Goal: Transaction & Acquisition: Purchase product/service

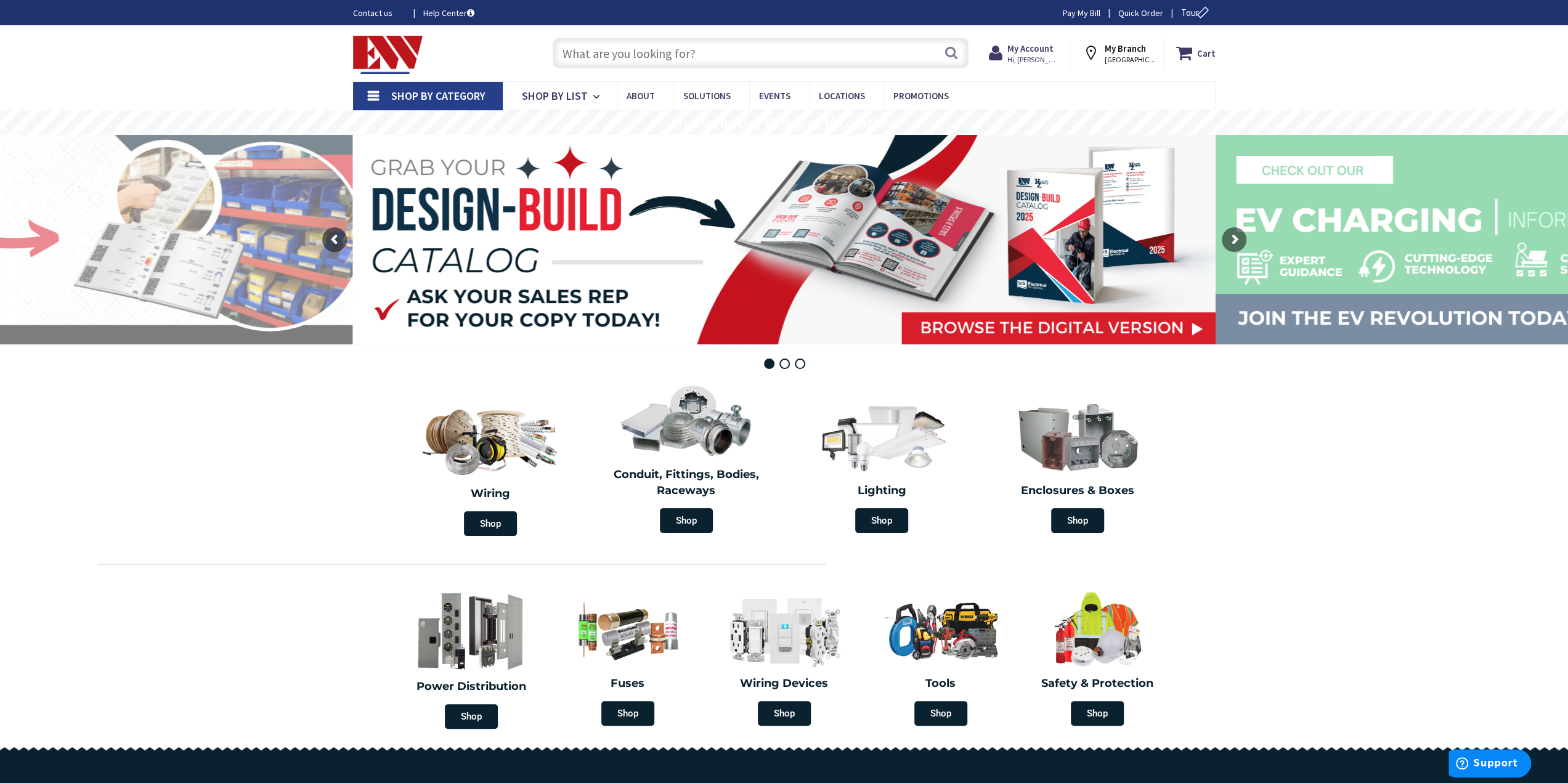
click at [834, 47] on input "text" at bounding box center [760, 53] width 416 height 31
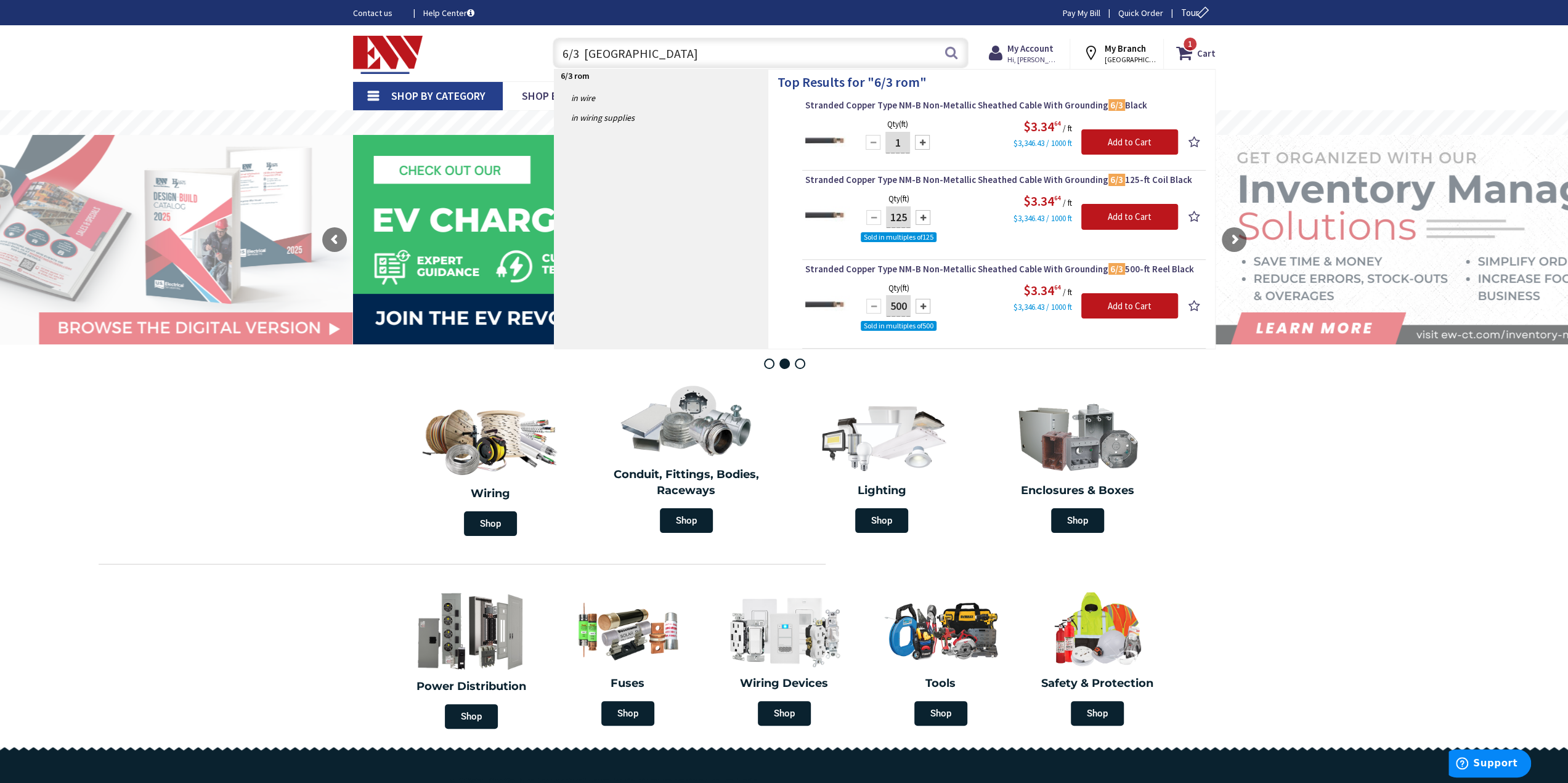
type input "6/3 romex"
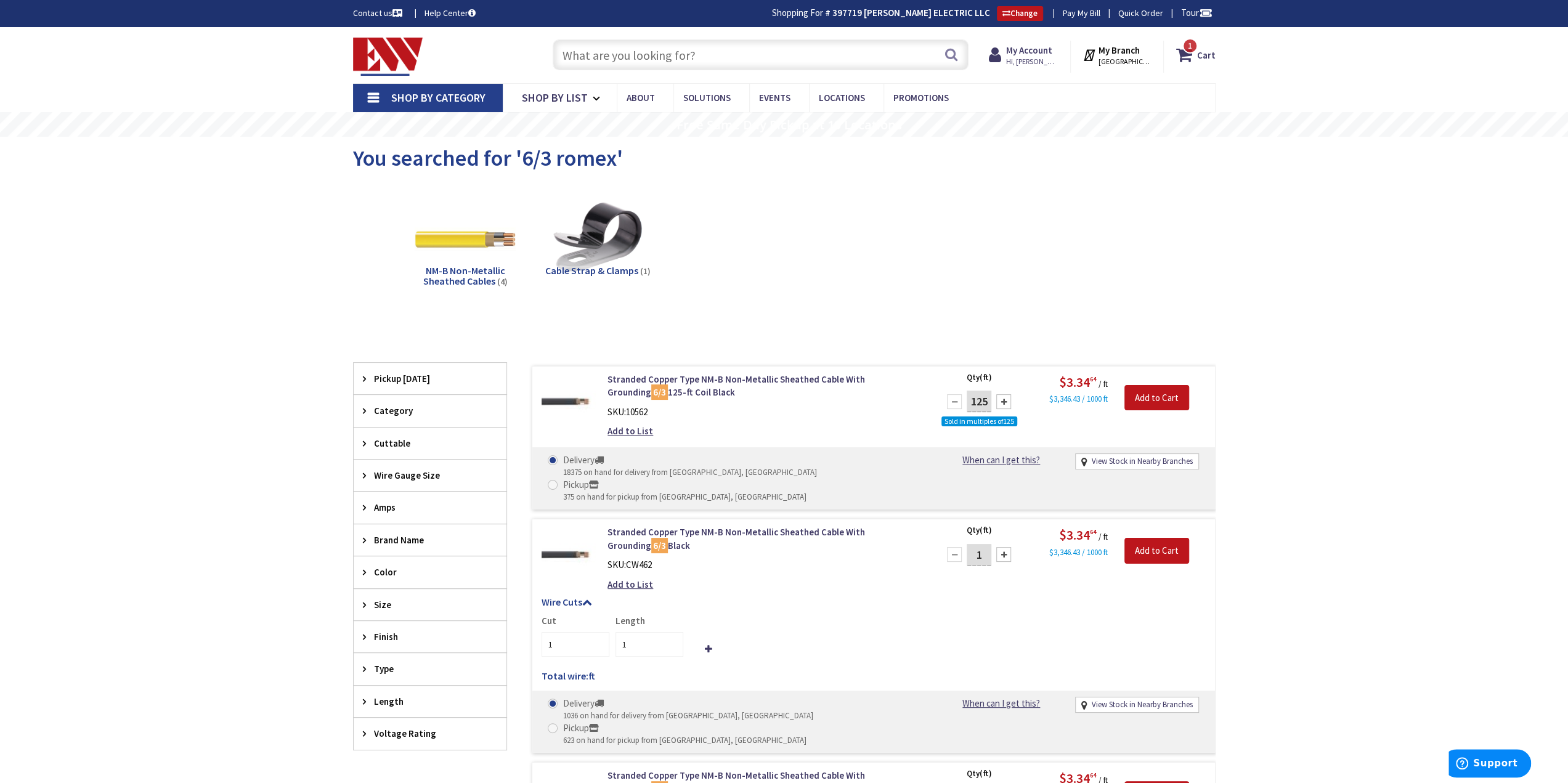
click at [988, 544] on input "1" at bounding box center [978, 555] width 24 height 22
type input "75"
click at [646, 632] on input "1" at bounding box center [649, 644] width 68 height 24
type input "75"
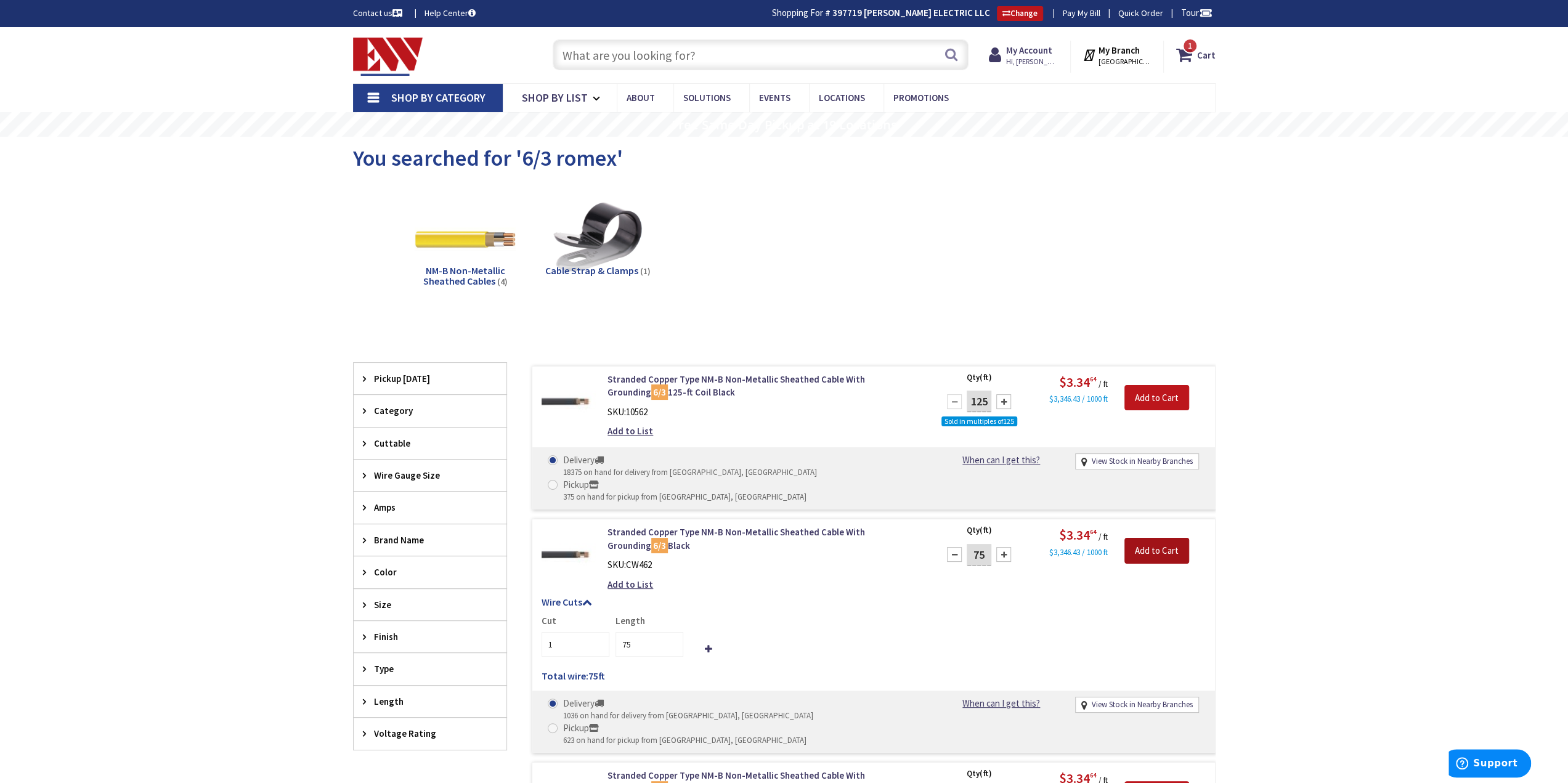
click at [1150, 538] on input "Add to Cart" at bounding box center [1156, 551] width 64 height 26
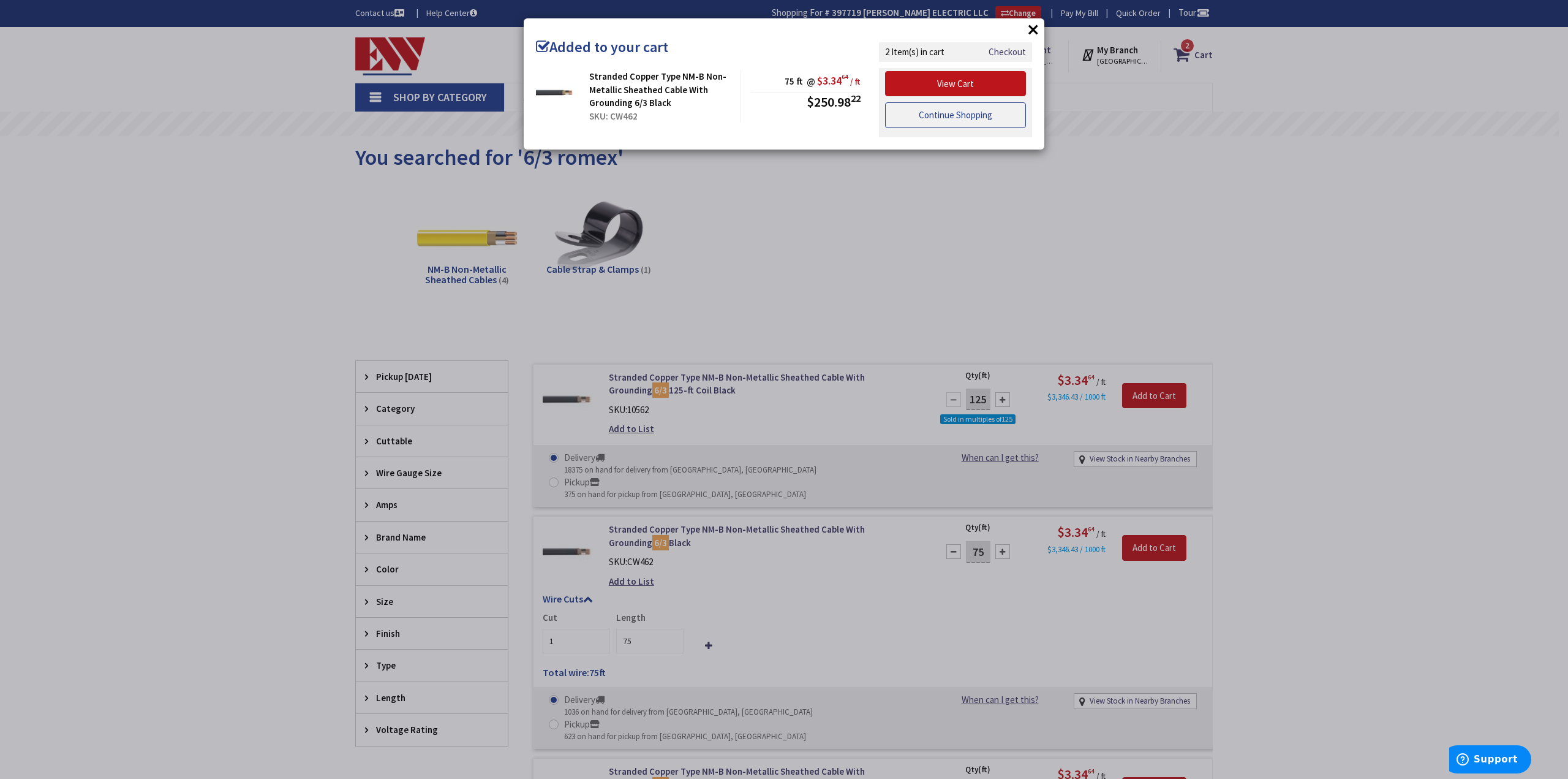
click at [932, 118] on link "Continue Shopping" at bounding box center [955, 115] width 141 height 26
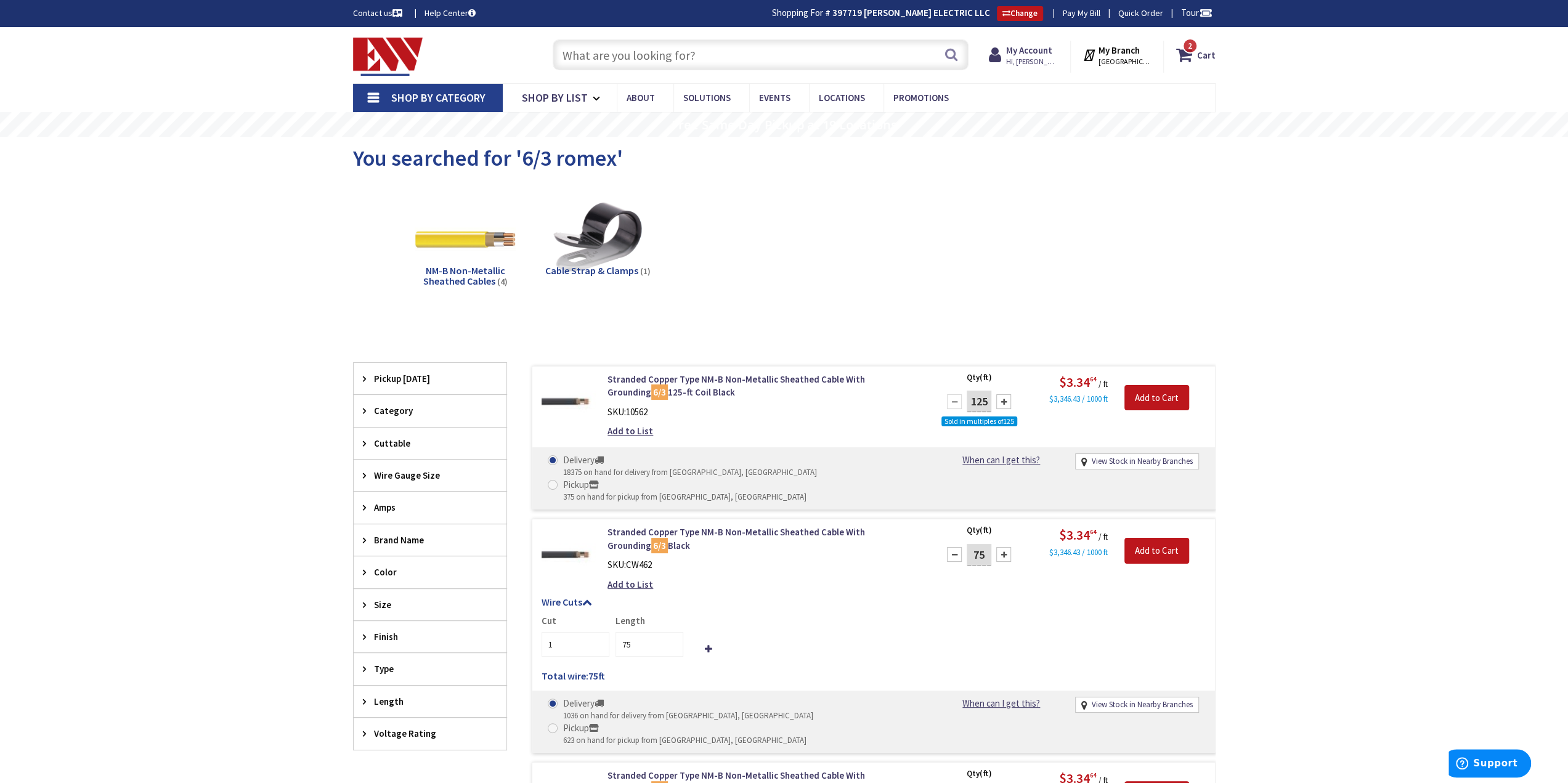
click at [651, 53] on input "text" at bounding box center [760, 54] width 416 height 31
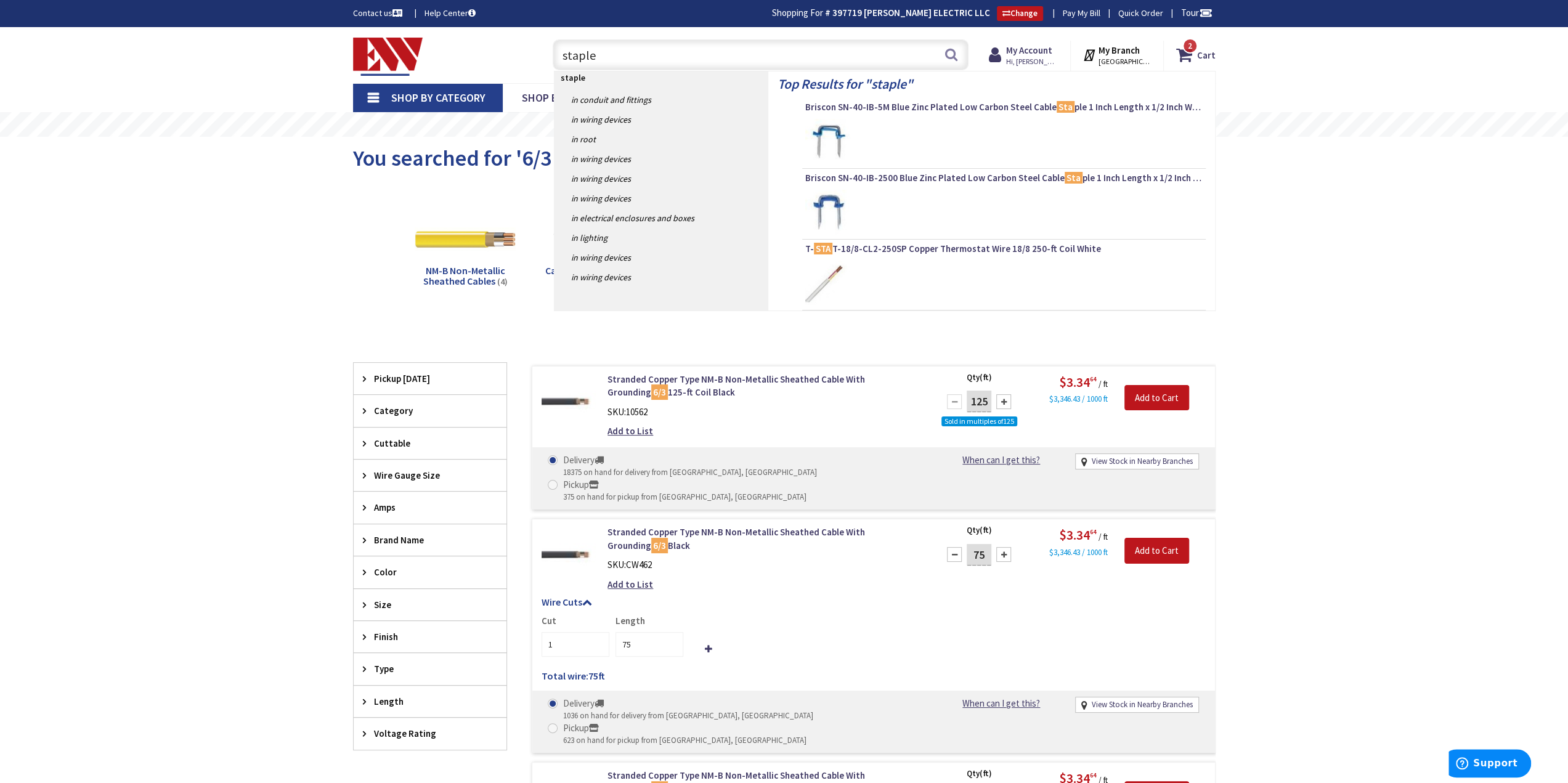
type input "staples"
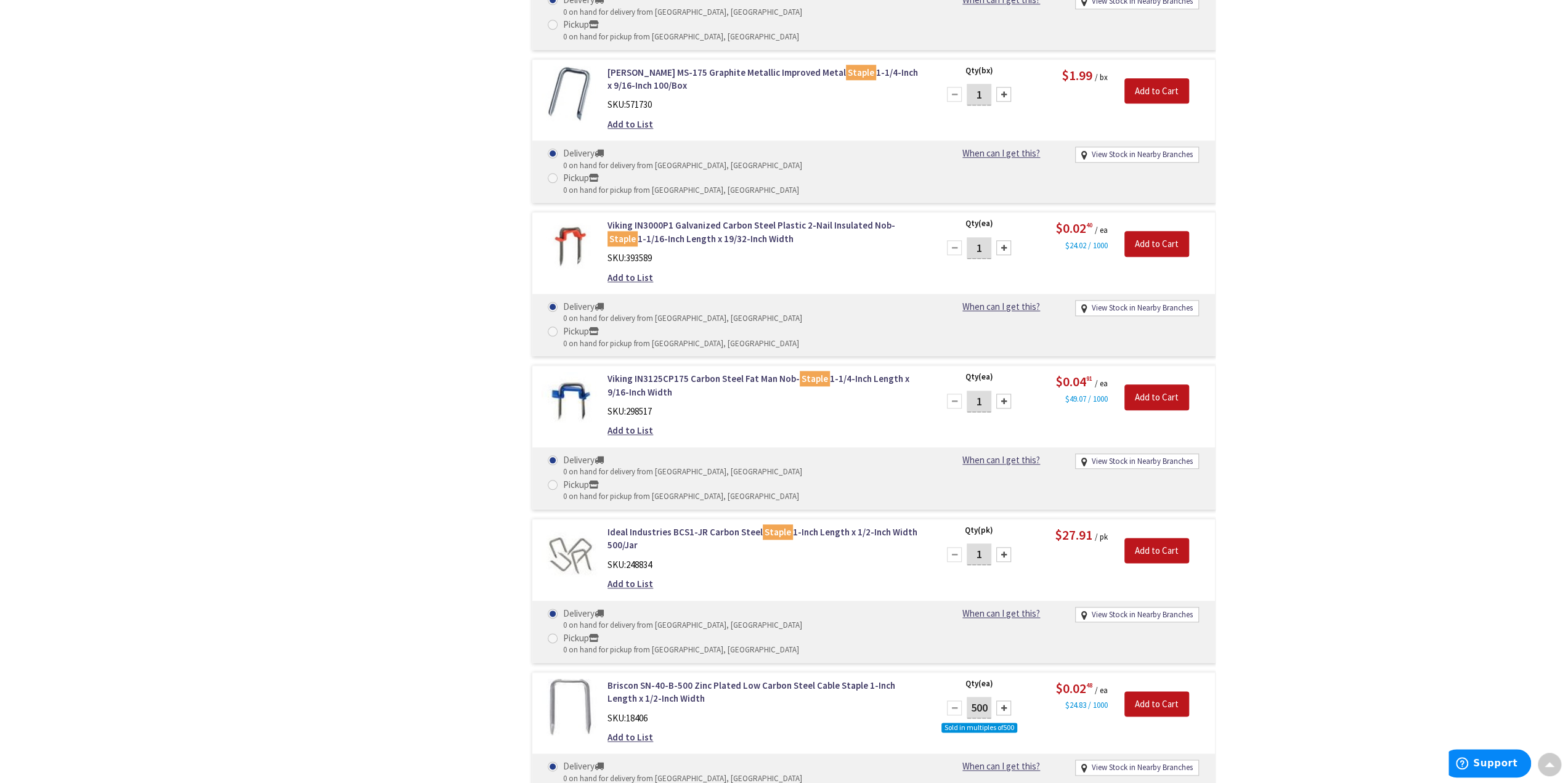
scroll to position [5613, 0]
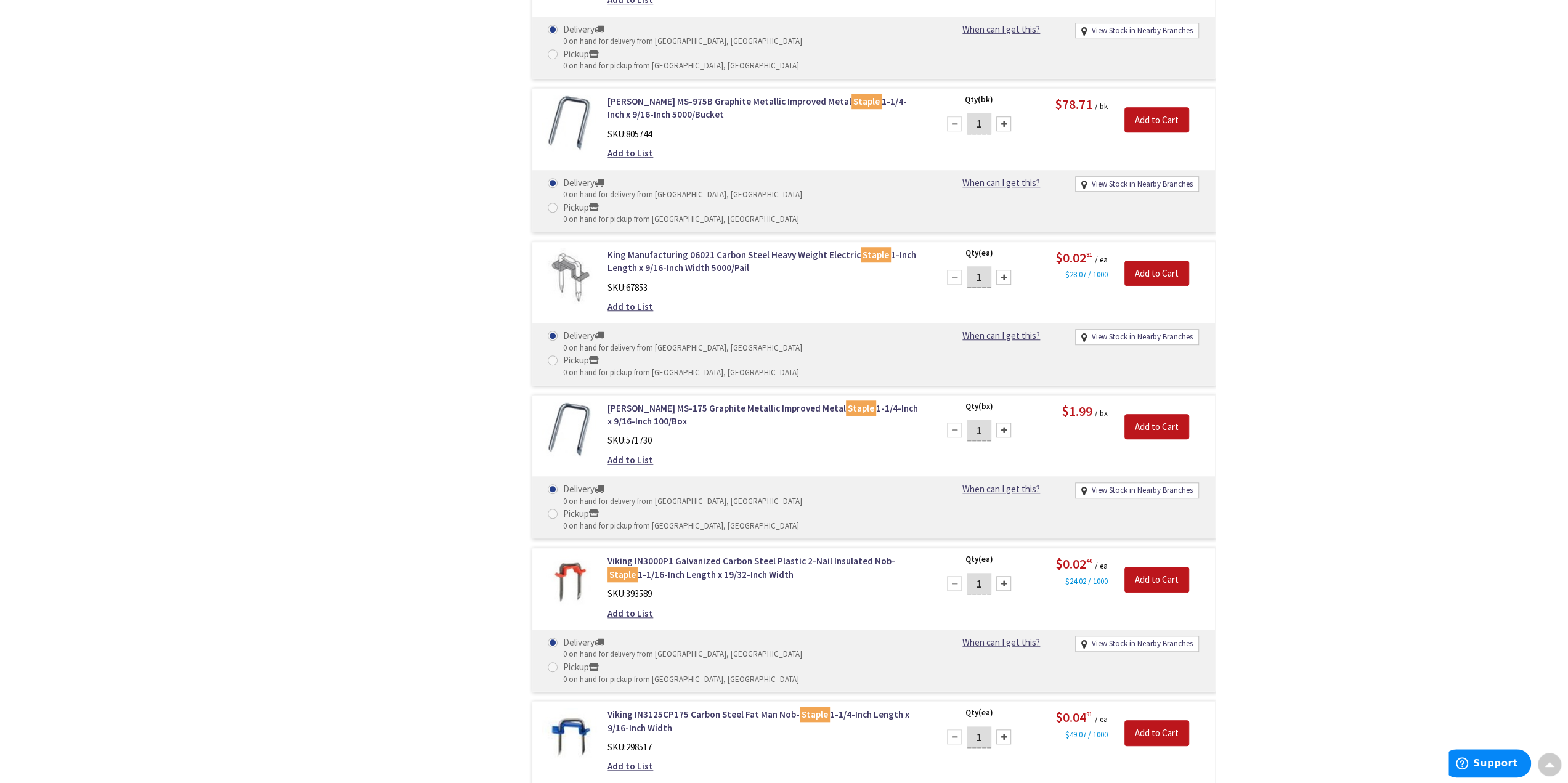
drag, startPoint x: 449, startPoint y: 308, endPoint x: 433, endPoint y: 475, distance: 167.8
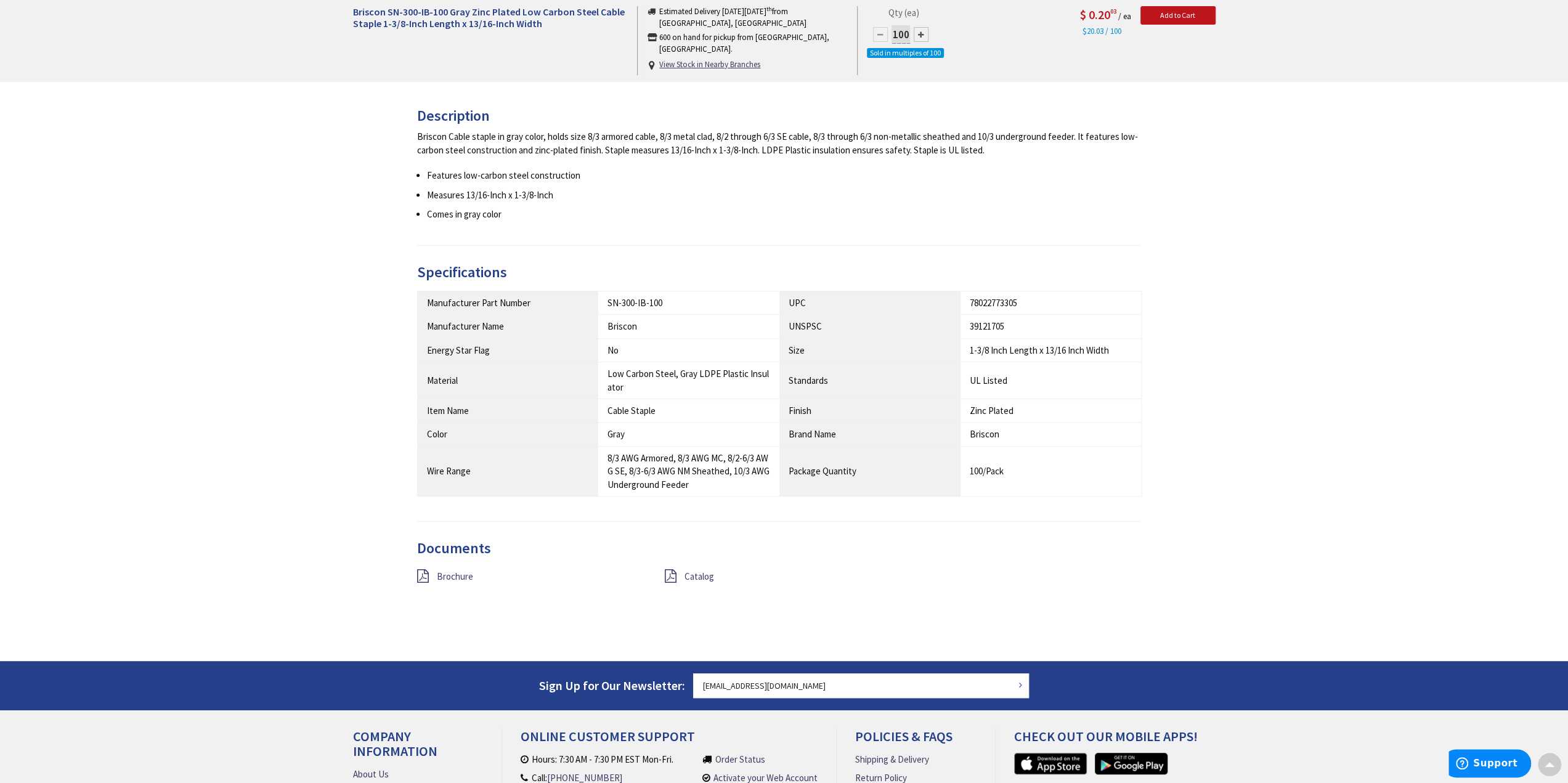
scroll to position [616, 0]
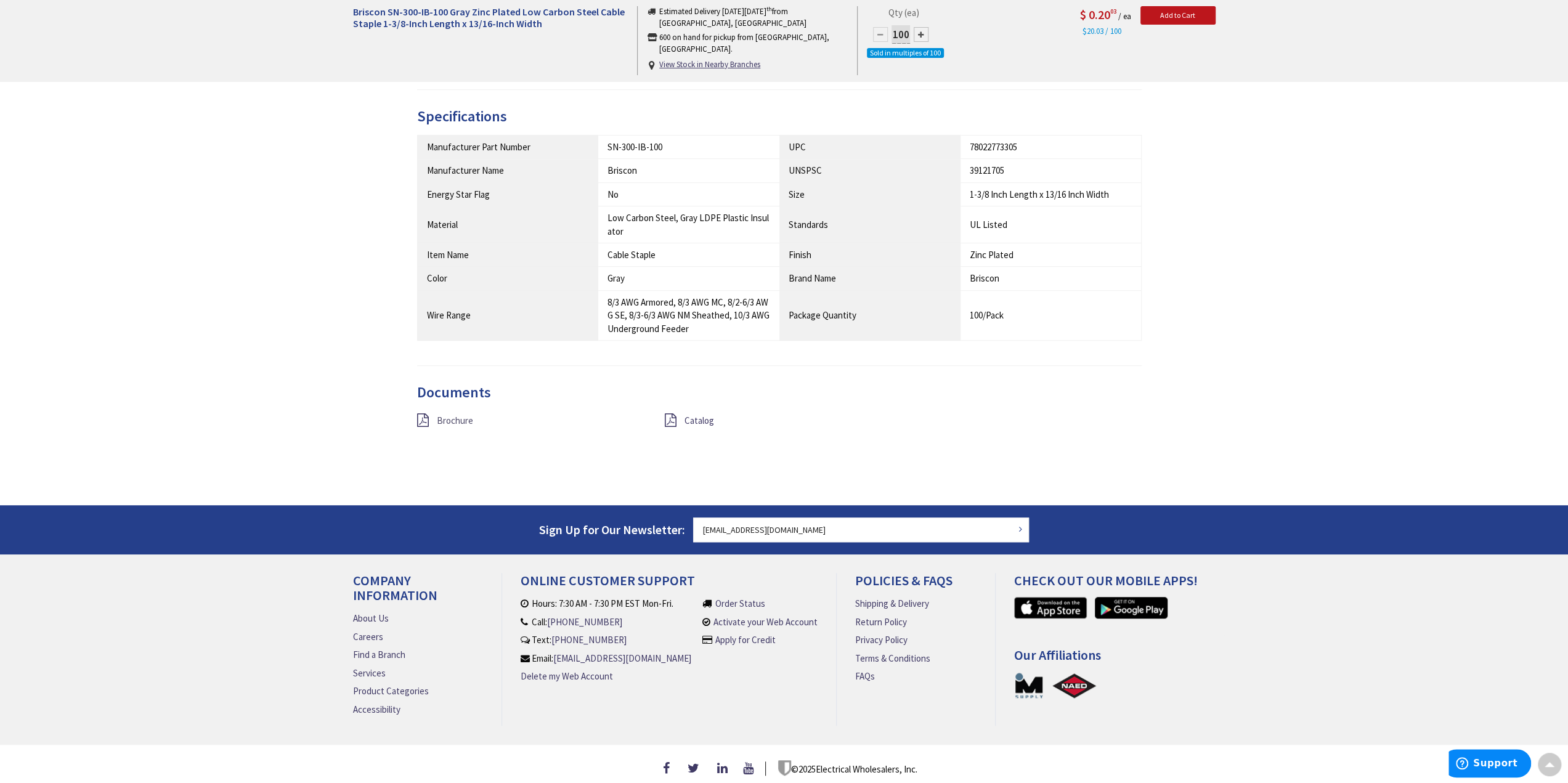
click at [450, 414] on link "Brochure" at bounding box center [455, 420] width 36 height 13
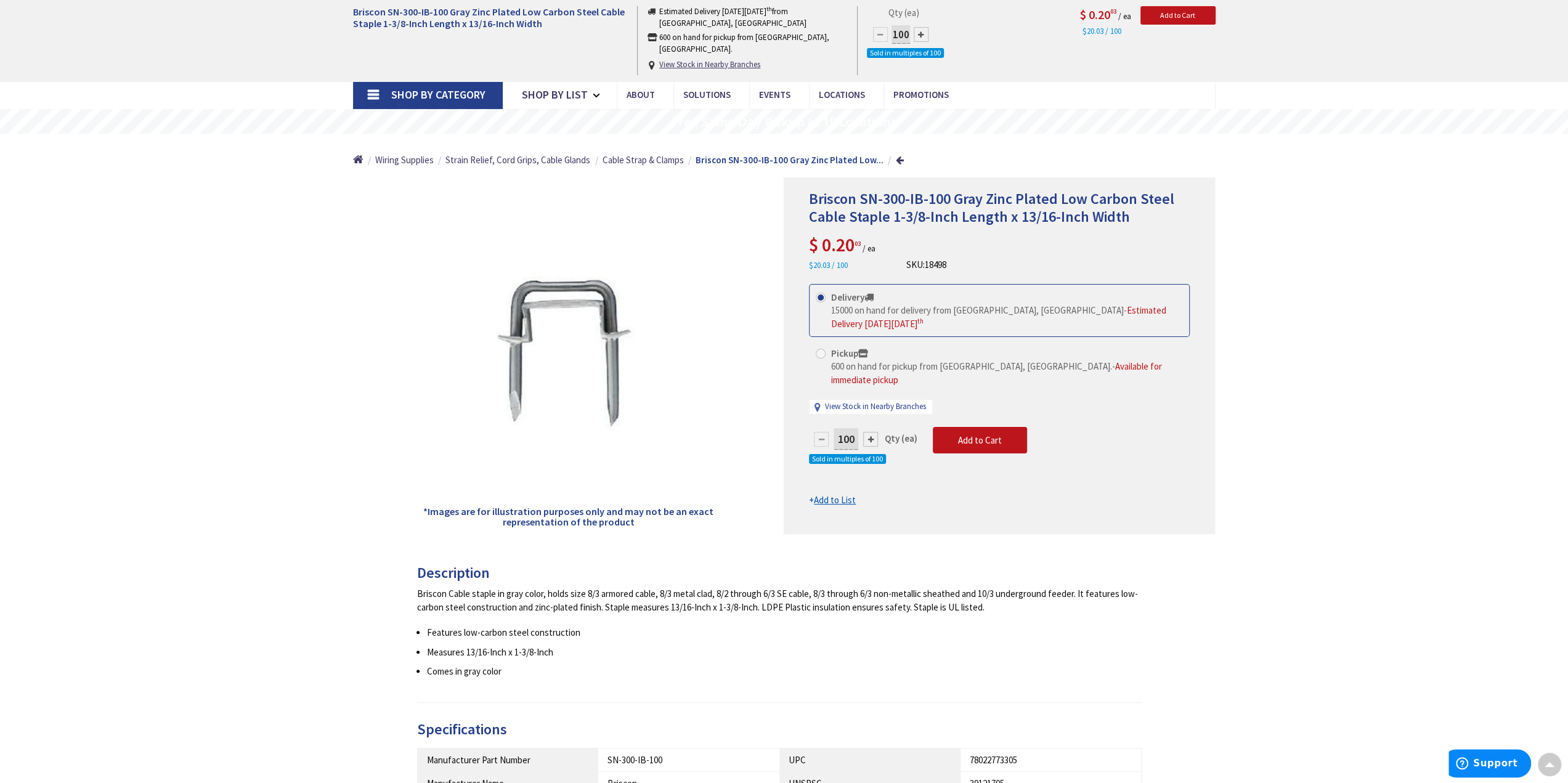
scroll to position [0, 0]
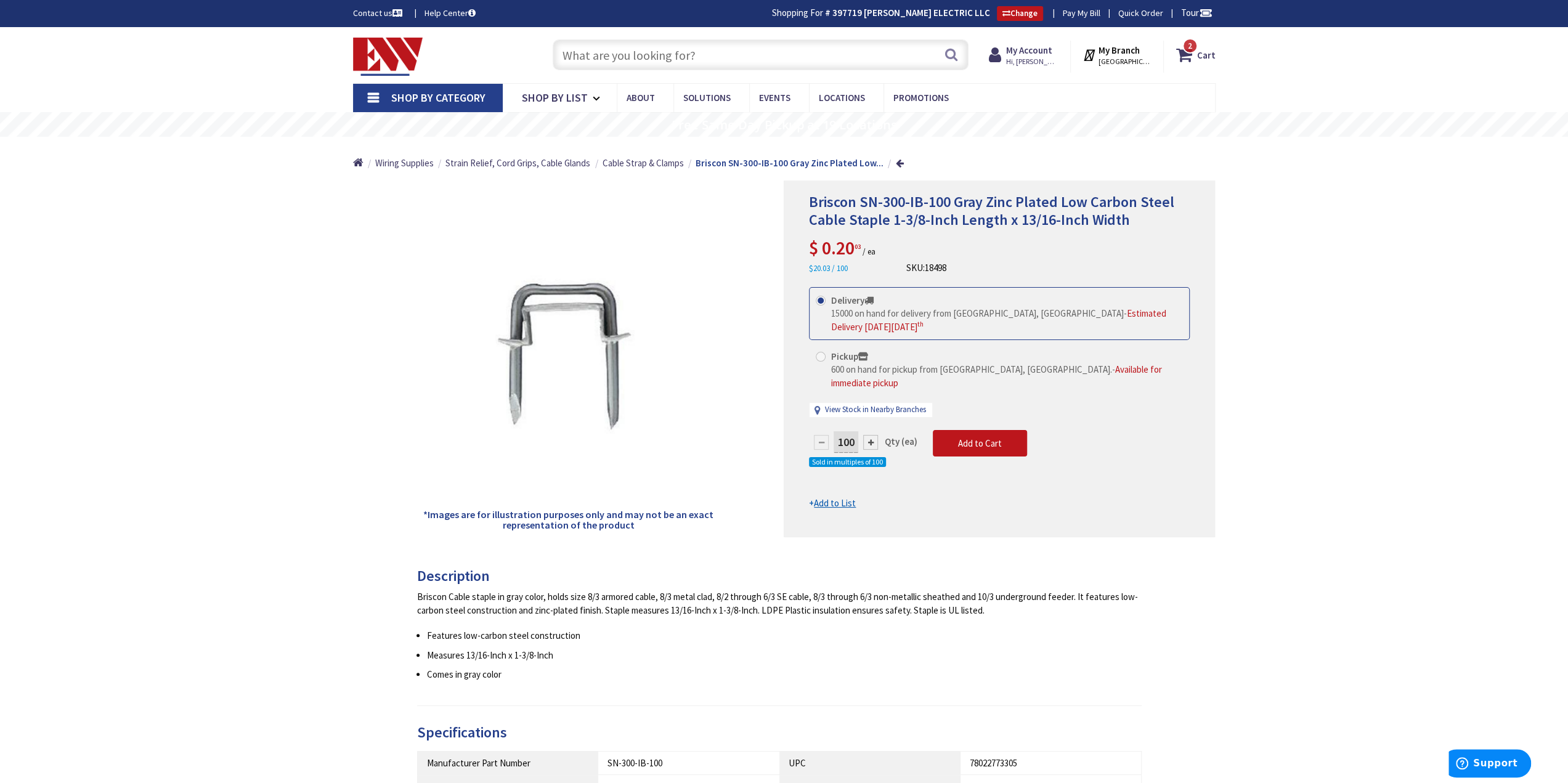
click at [820, 353] on span at bounding box center [820, 357] width 10 height 10
click at [820, 353] on input "Pickup 600 on hand for pickup from Bristol, CT. - Available for immediate pickup" at bounding box center [822, 356] width 8 height 8
radio input "true"
click at [965, 437] on span "Add to Cart" at bounding box center [980, 443] width 44 height 12
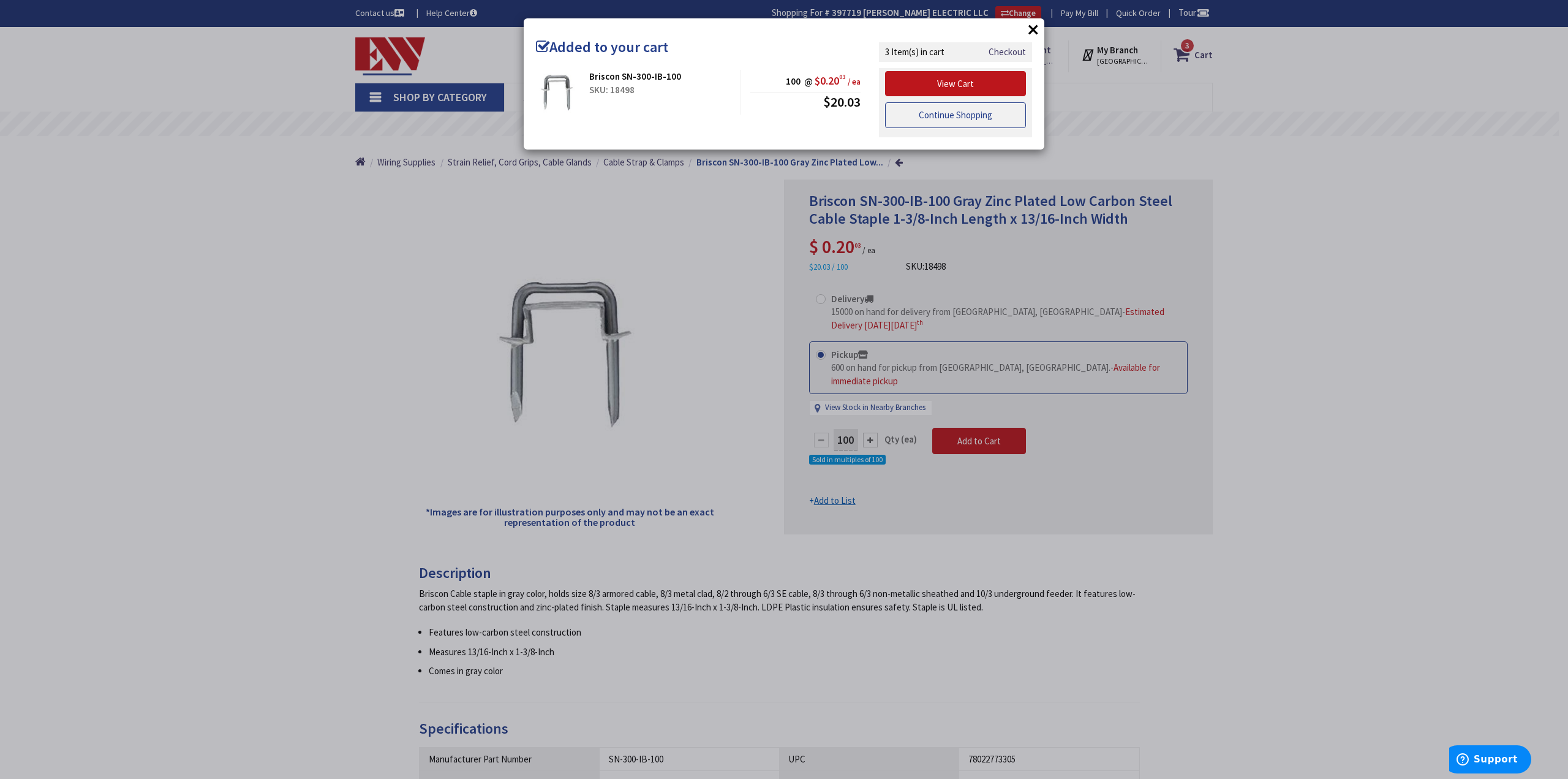
click at [945, 116] on link "Continue Shopping" at bounding box center [955, 115] width 141 height 26
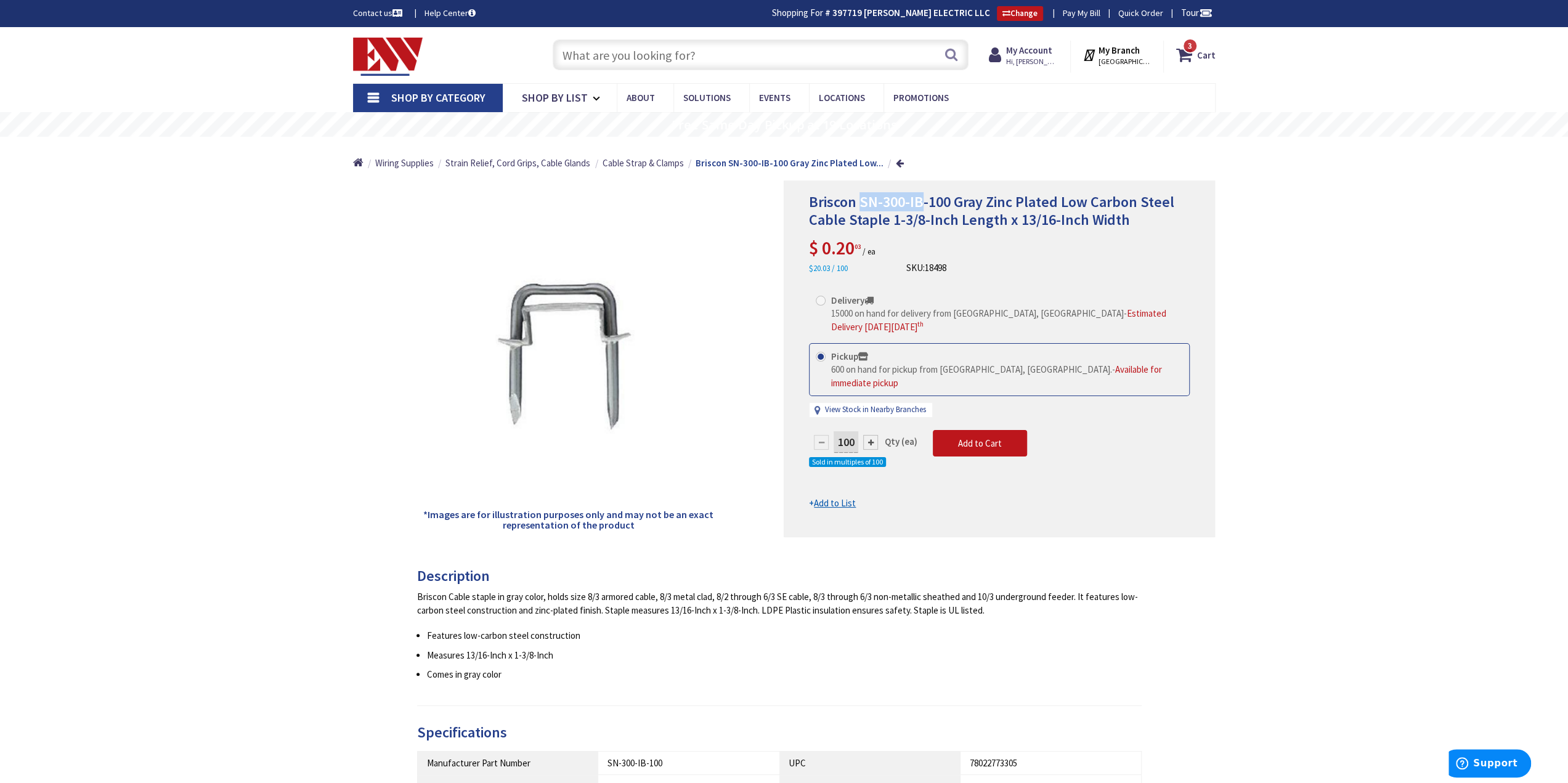
drag, startPoint x: 859, startPoint y: 201, endPoint x: 925, endPoint y: 194, distance: 66.4
click at [925, 194] on span "Briscon SN-300-IB-100 Gray Zinc Plated Low Carbon Steel Cable Staple 1-3/8-Inch…" at bounding box center [992, 210] width 366 height 37
copy span "SN-300-IB"
paste input "SN-300-IB"
type input "SN-300-IB"
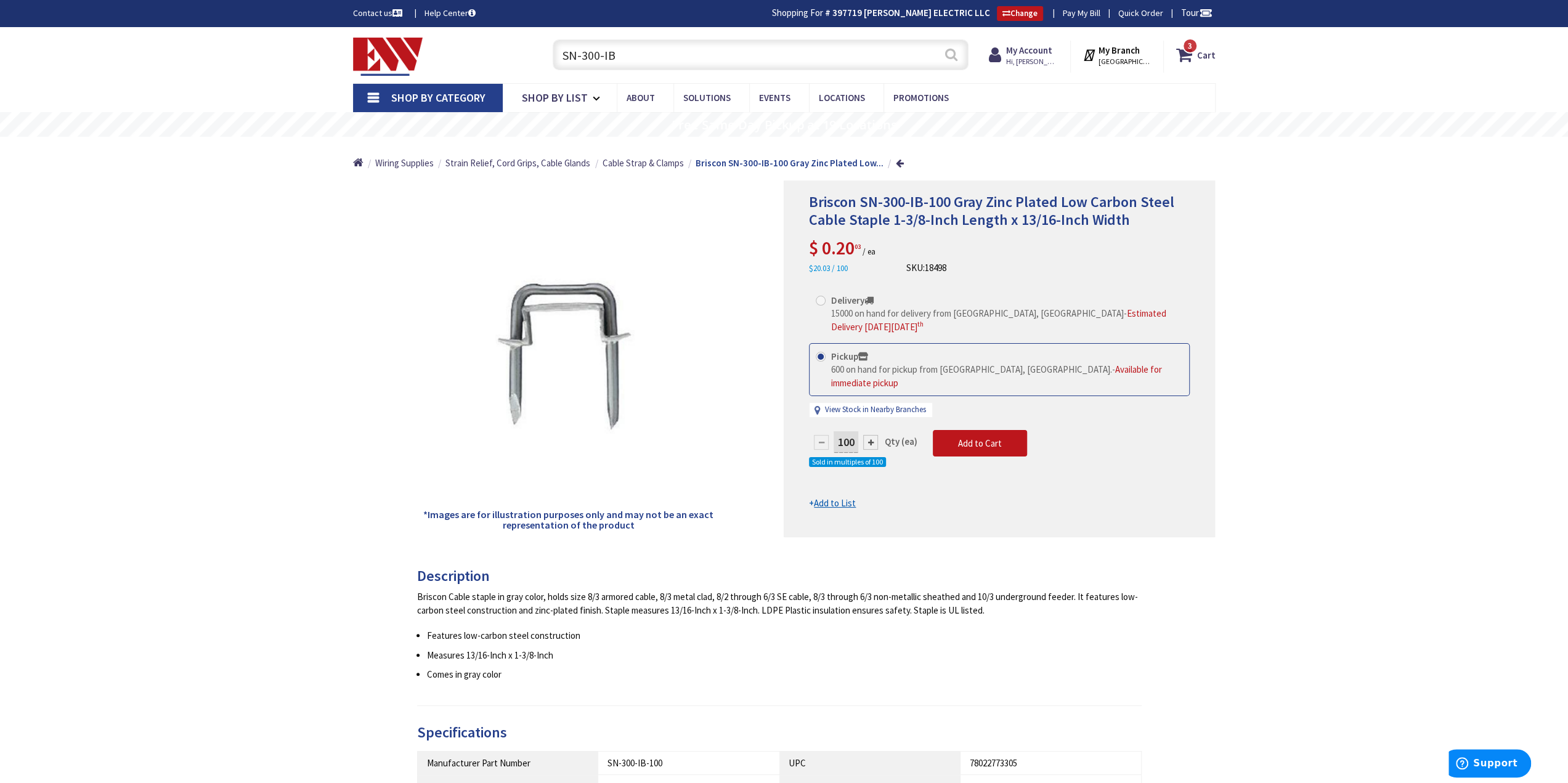
click at [956, 54] on button "Search" at bounding box center [952, 54] width 16 height 28
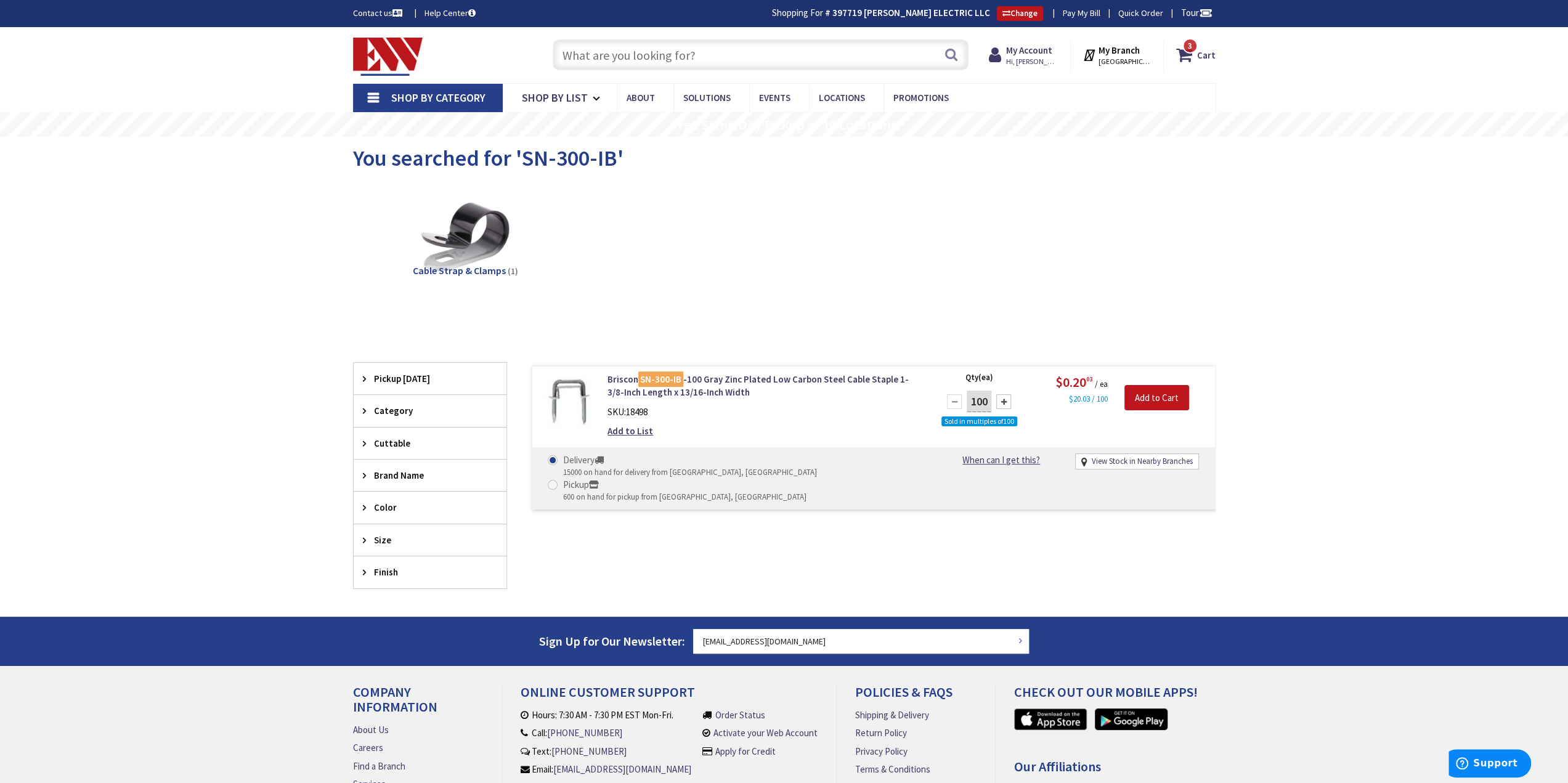
click at [646, 59] on input "text" at bounding box center [760, 54] width 416 height 31
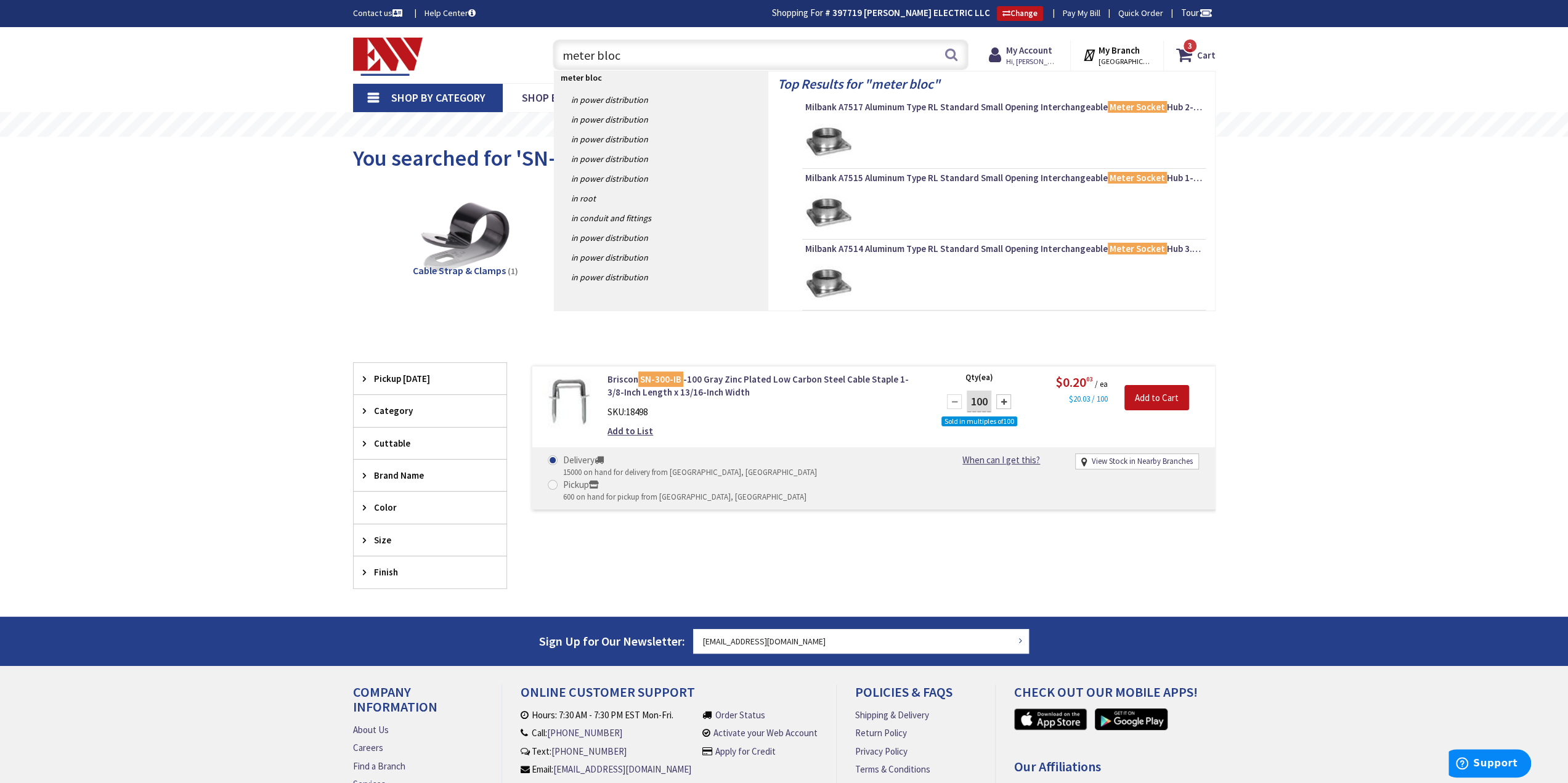
type input "meter block"
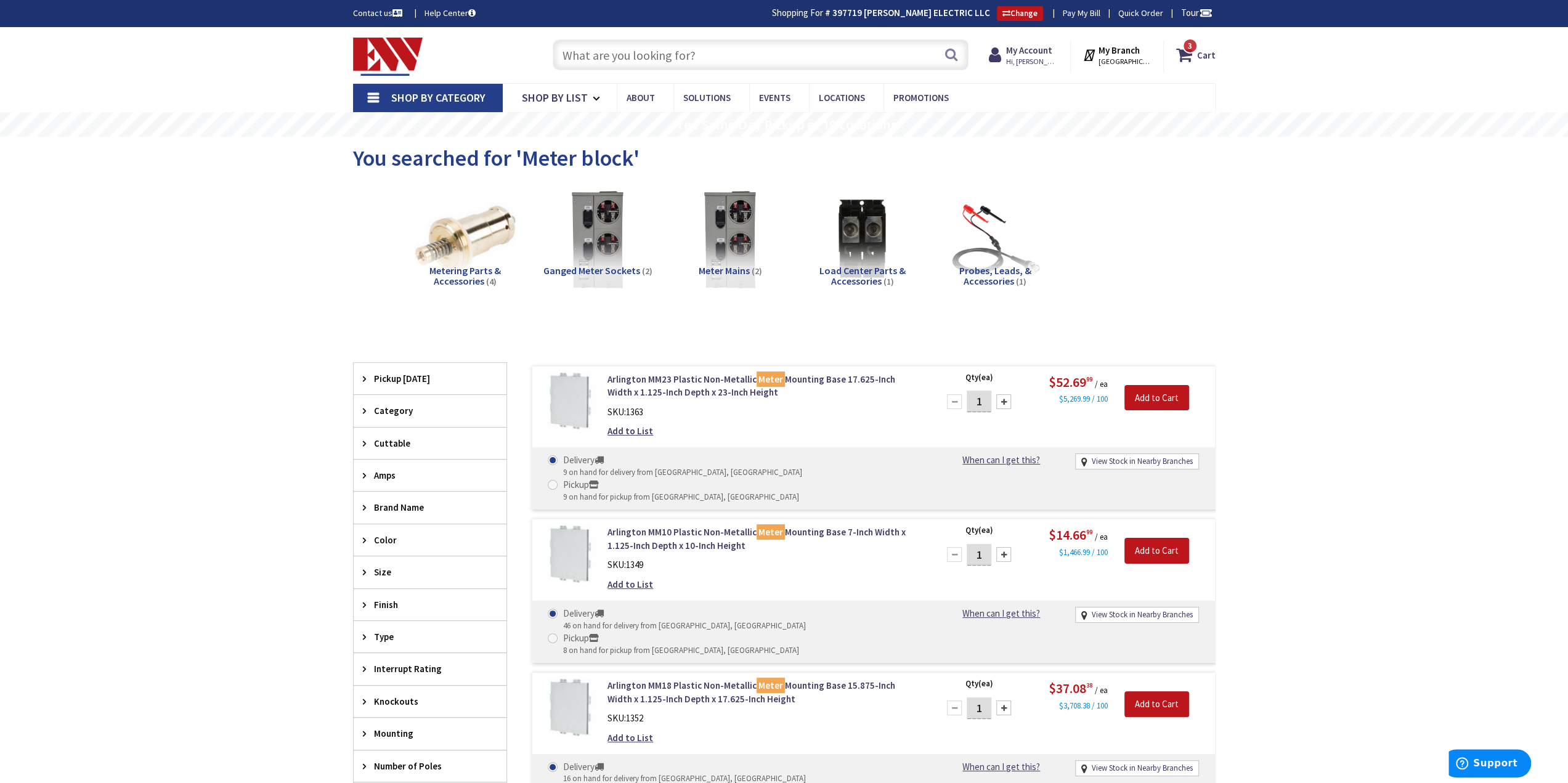
click at [654, 53] on input "text" at bounding box center [760, 54] width 416 height 31
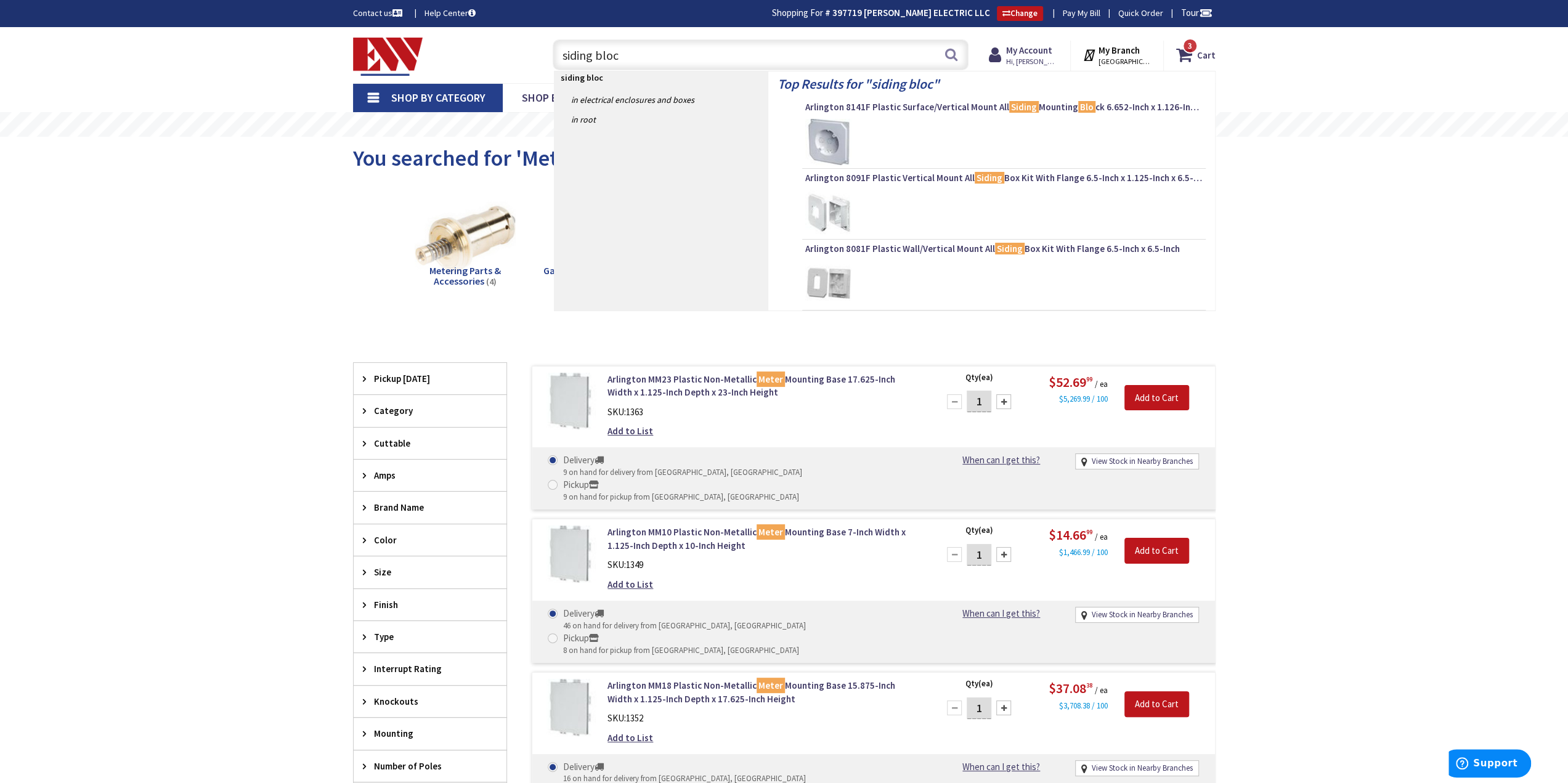
type input "siding block"
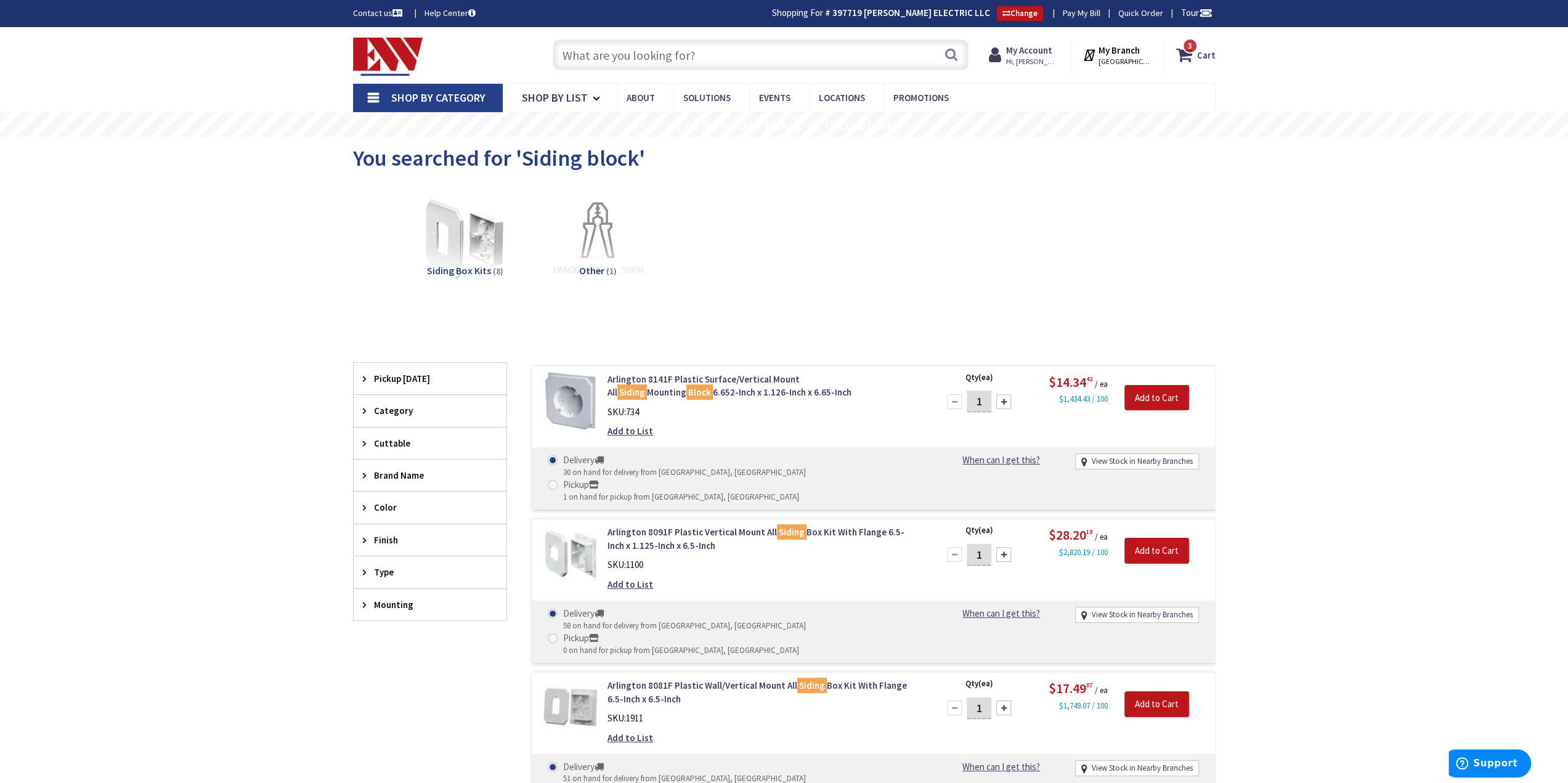
click at [720, 50] on input "text" at bounding box center [760, 54] width 416 height 31
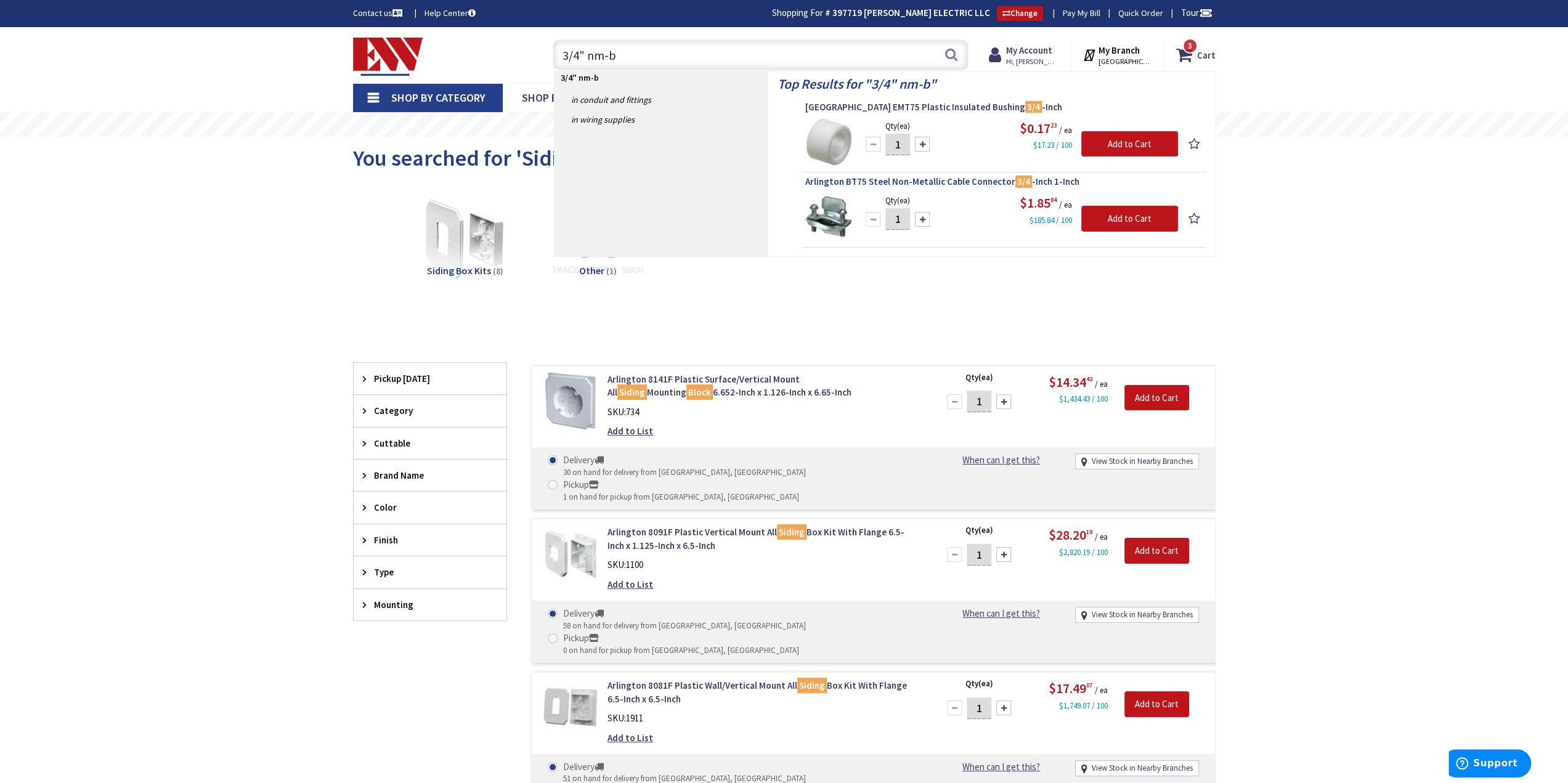
type input "3/4" nm-b"
click at [882, 180] on span "Arlington BT75 Steel Non-Metallic Cable Connector 3/4 -Inch 1-Inch" at bounding box center [1004, 182] width 397 height 13
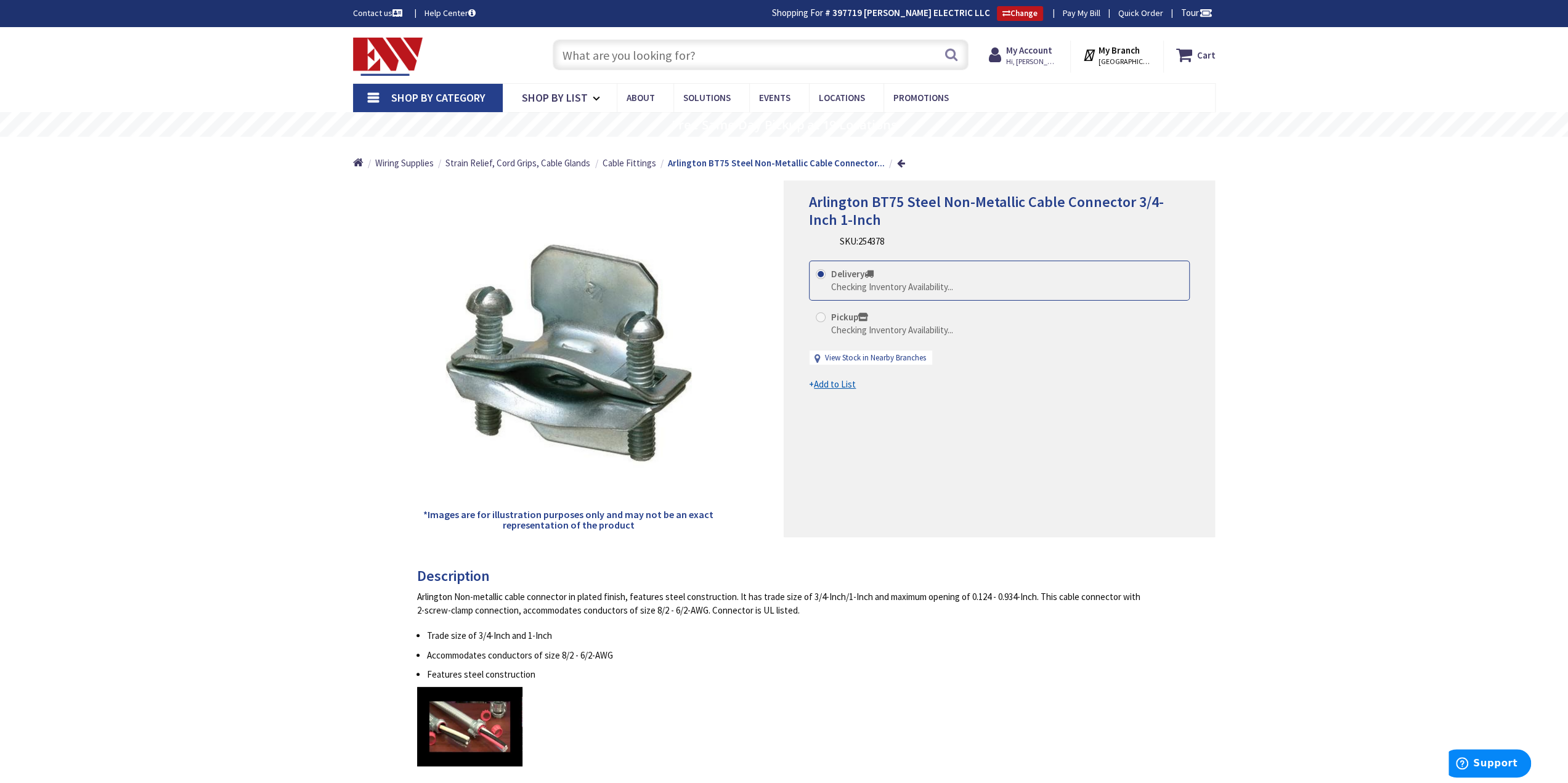
click at [681, 51] on input "text" at bounding box center [760, 54] width 416 height 31
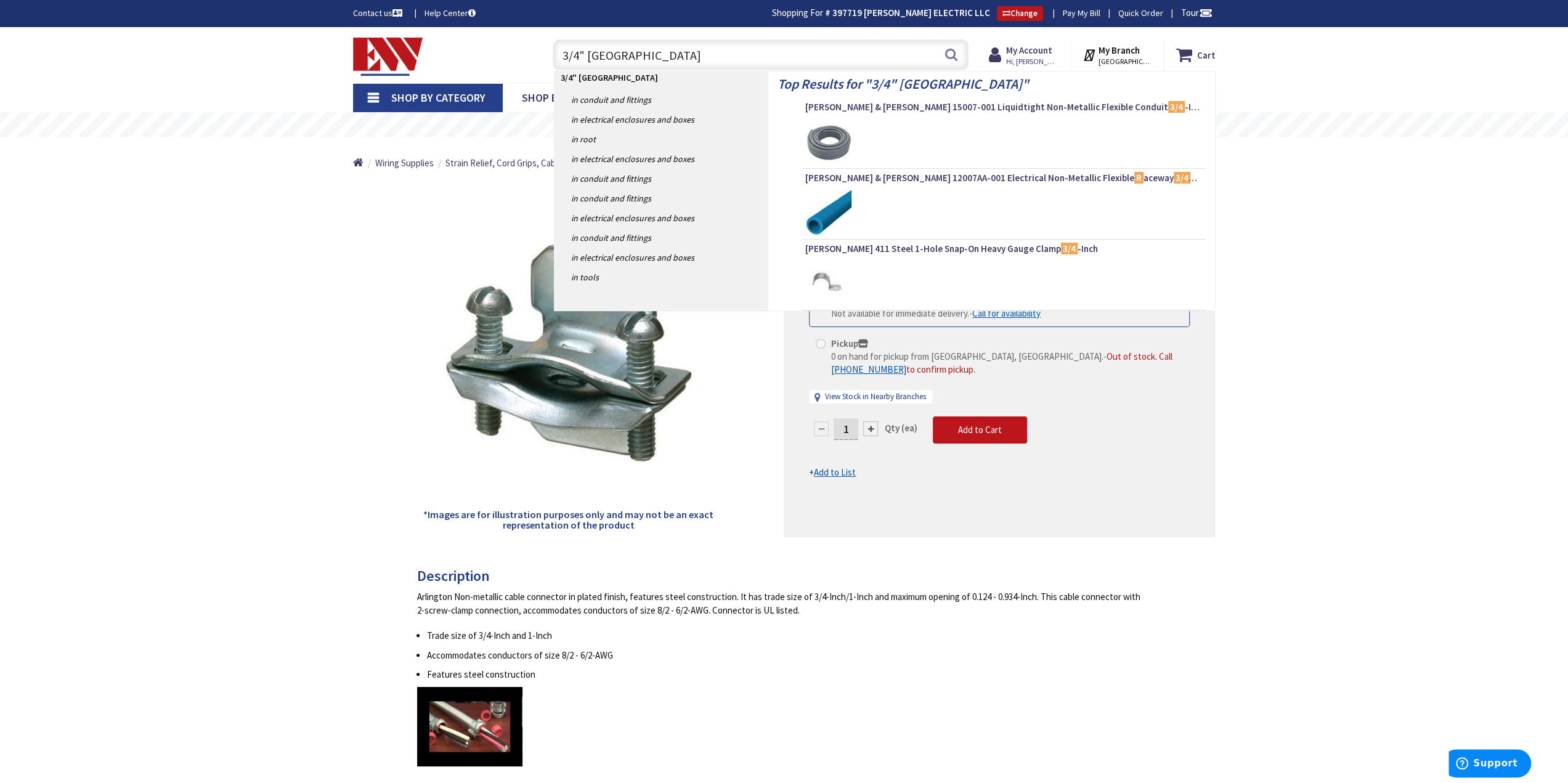
type input "3/4" romex"
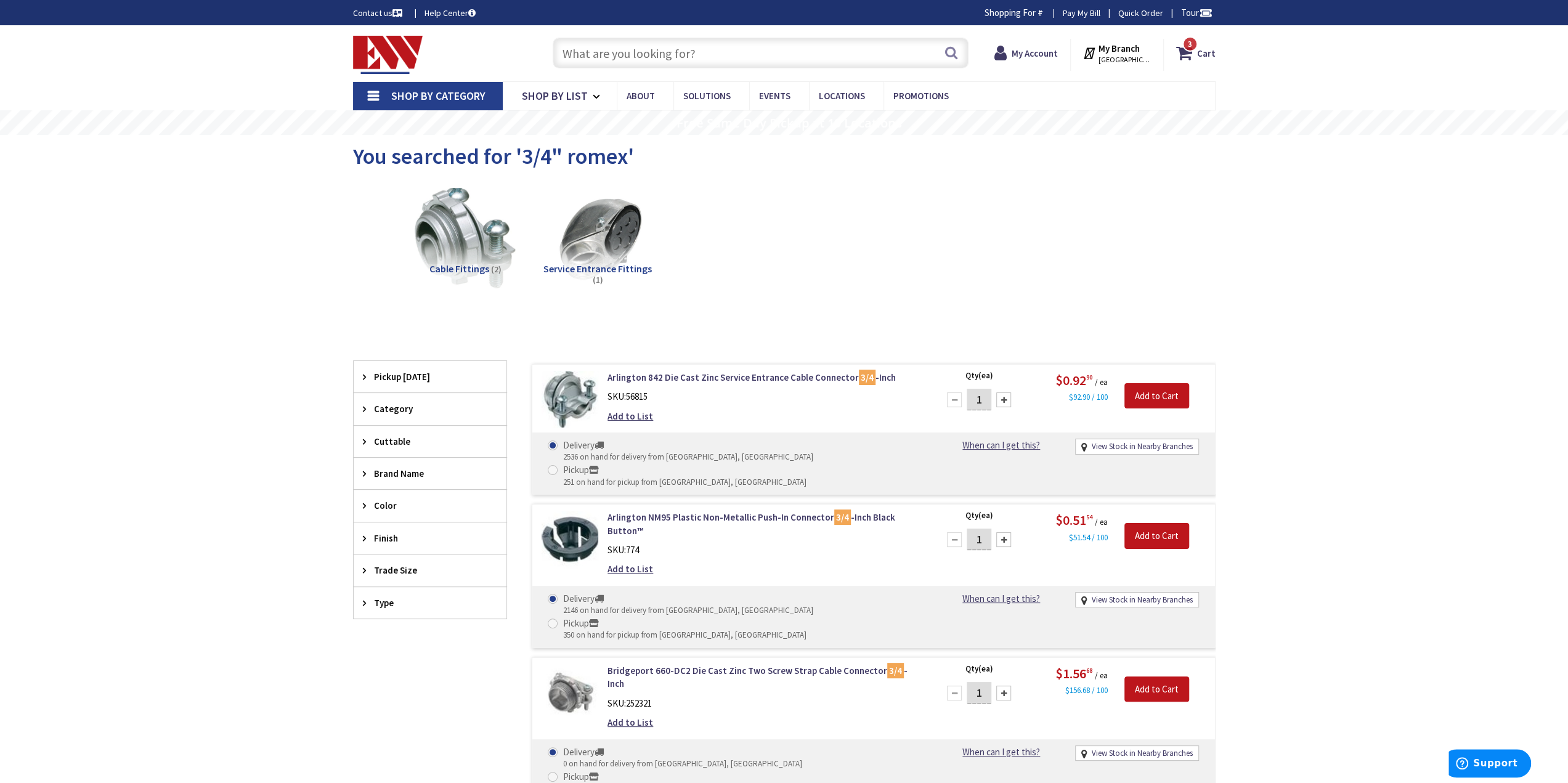
drag, startPoint x: 740, startPoint y: 440, endPoint x: 734, endPoint y: 441, distance: 6.1
click at [740, 464] on label "Pickup 251 on hand for pickup from Bristol, CT" at bounding box center [677, 475] width 259 height 24
click at [559, 465] on input "Pickup 251 on hand for pickup from Bristol, CT" at bounding box center [554, 469] width 8 height 8
radio input "true"
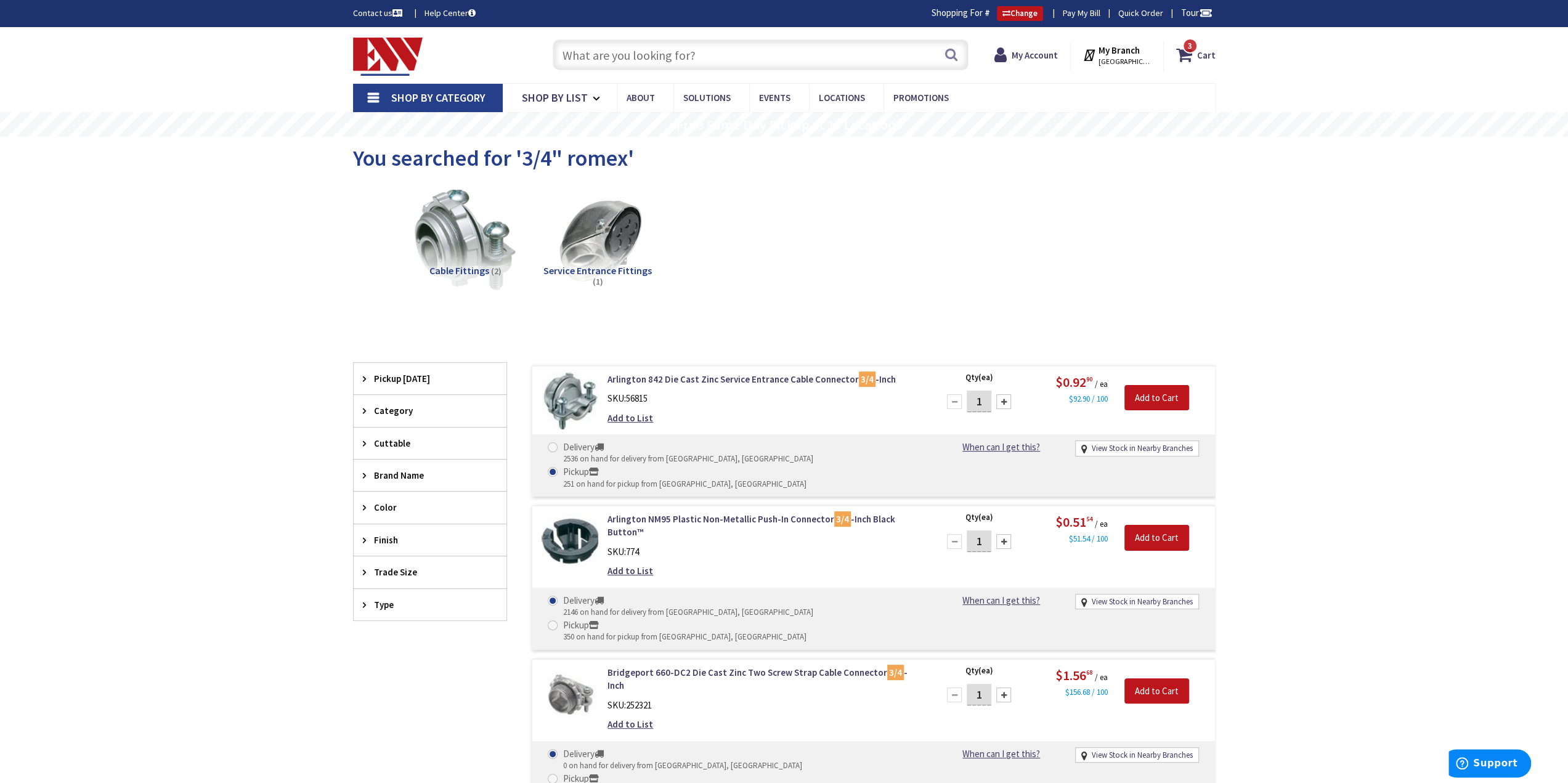
click at [1007, 404] on div at bounding box center [1004, 402] width 15 height 15
type input "2"
click at [1142, 400] on input "Add to Cart" at bounding box center [1156, 397] width 64 height 26
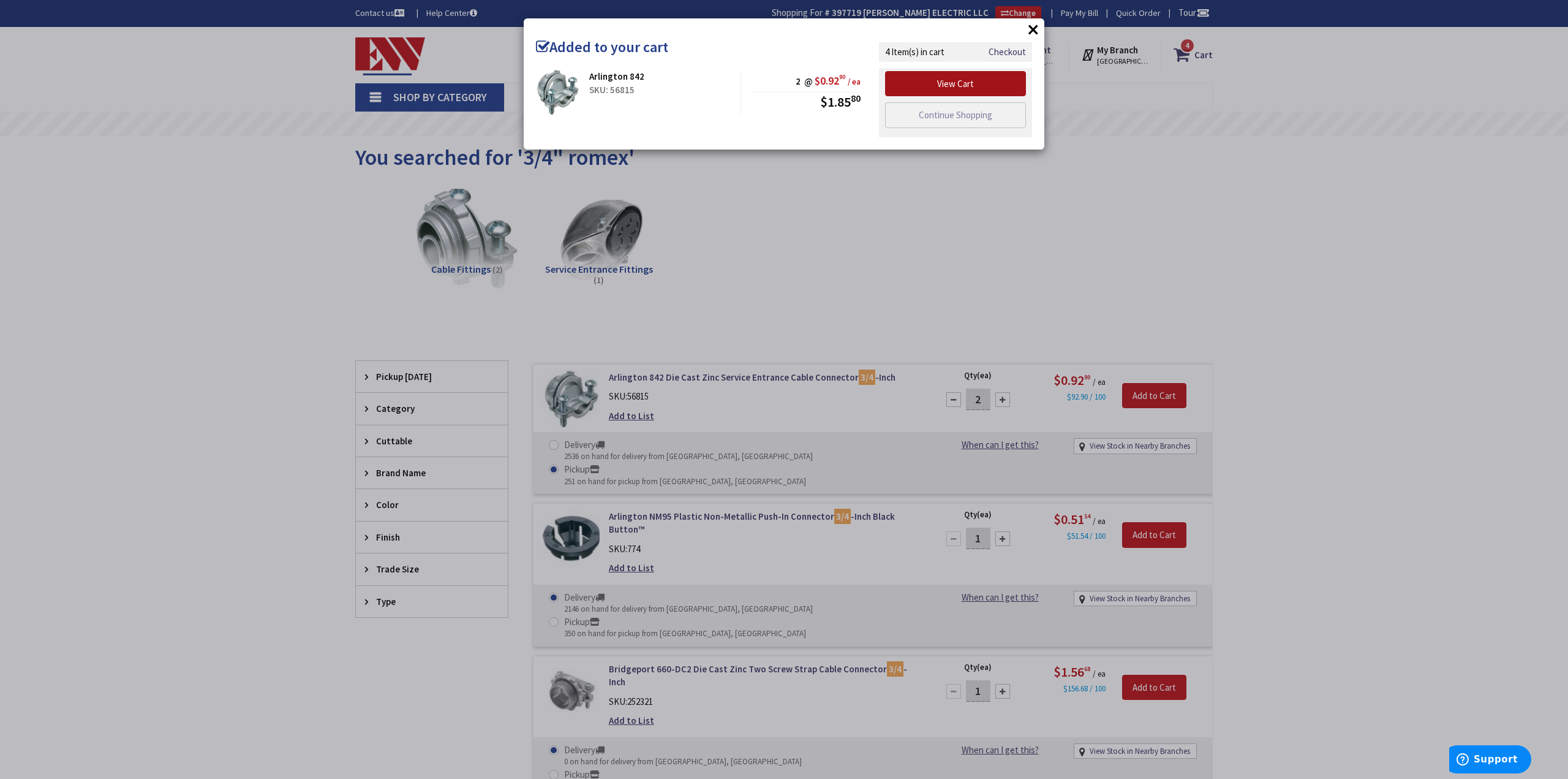
drag, startPoint x: 825, startPoint y: 139, endPoint x: 919, endPoint y: 81, distance: 110.5
click at [919, 81] on link "View Cart" at bounding box center [955, 84] width 141 height 26
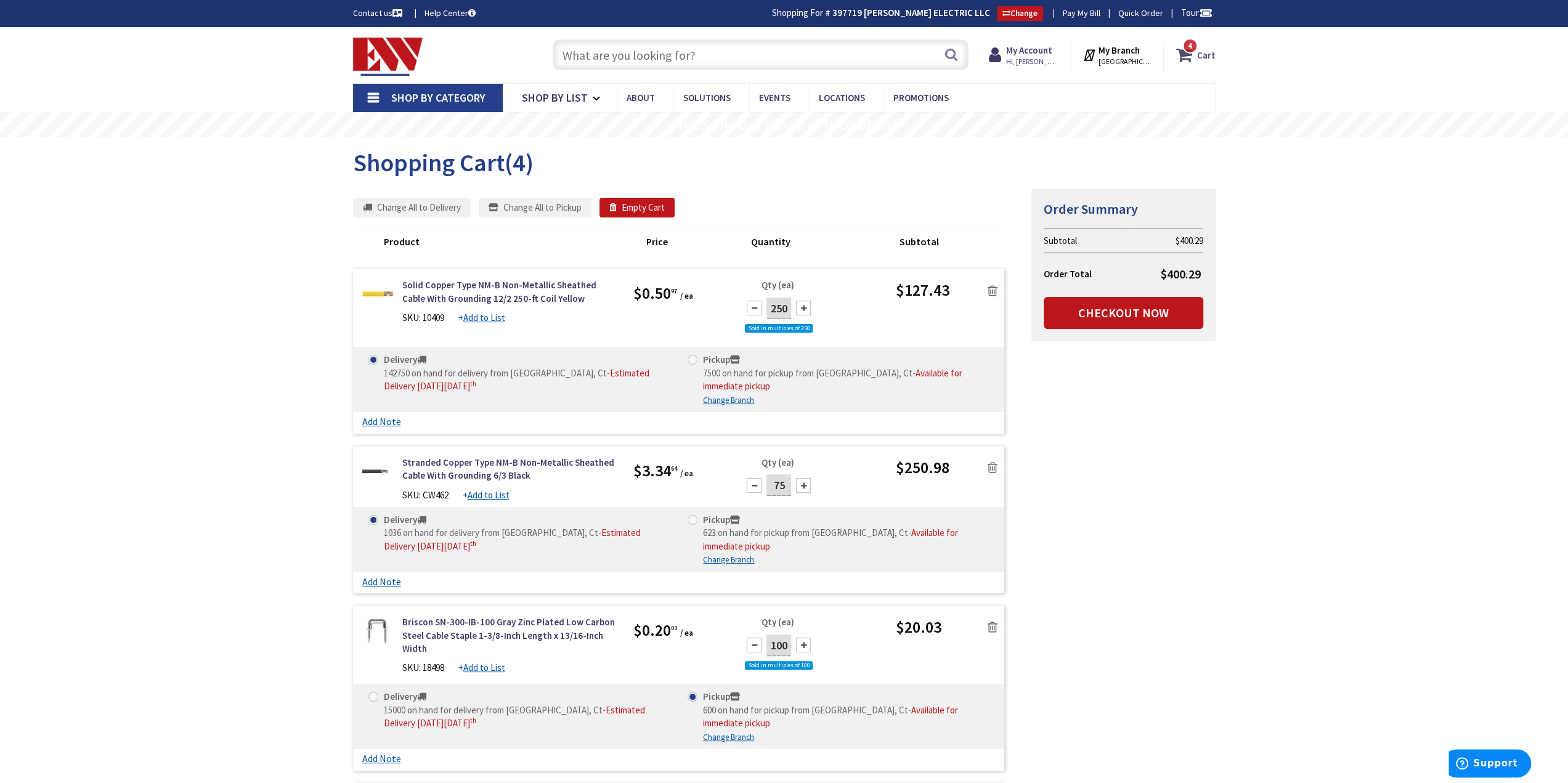
click at [1200, 51] on strong "Cart" at bounding box center [1206, 54] width 18 height 22
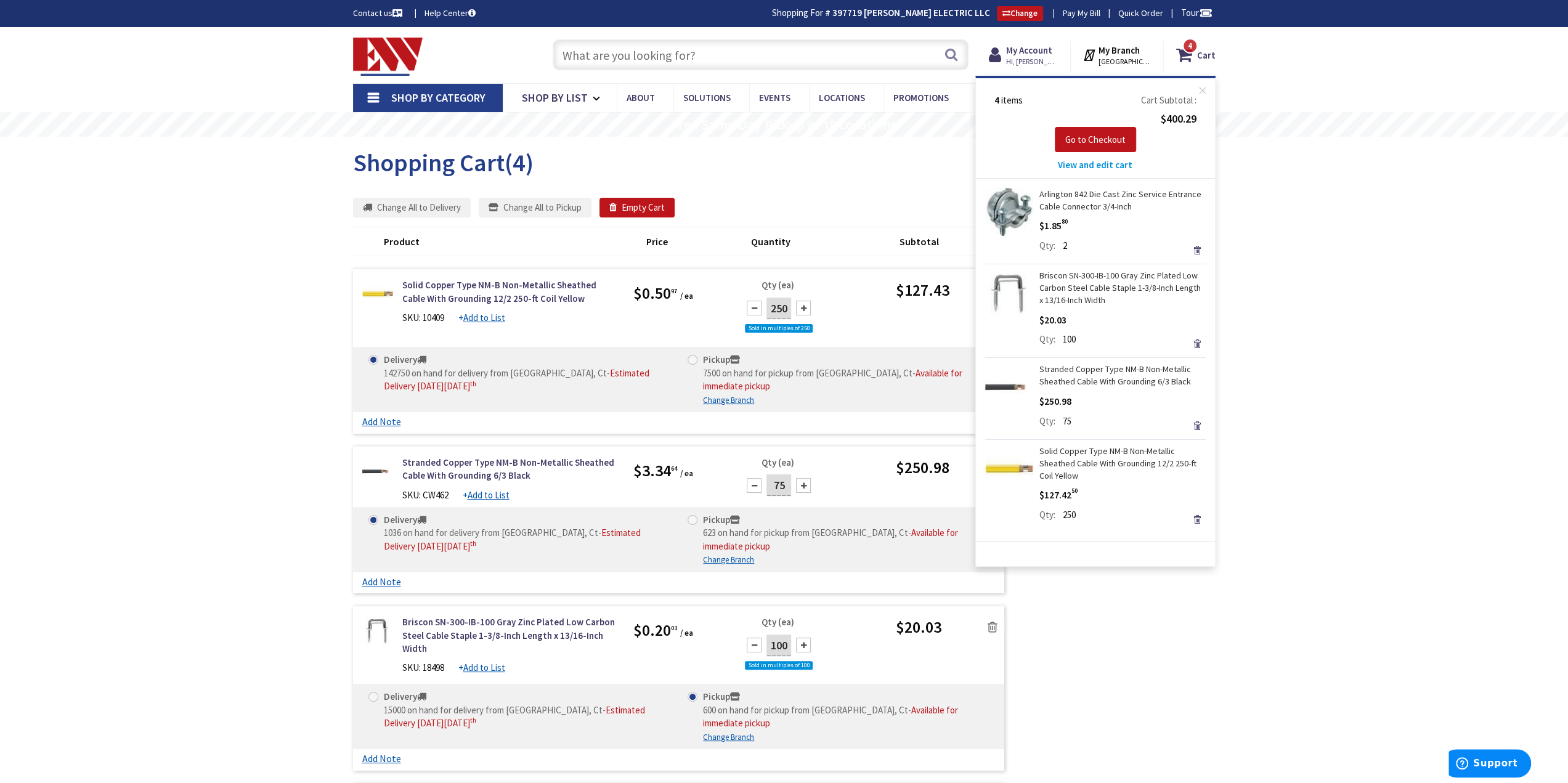
click at [1091, 168] on span "View and edit cart" at bounding box center [1095, 164] width 74 height 12
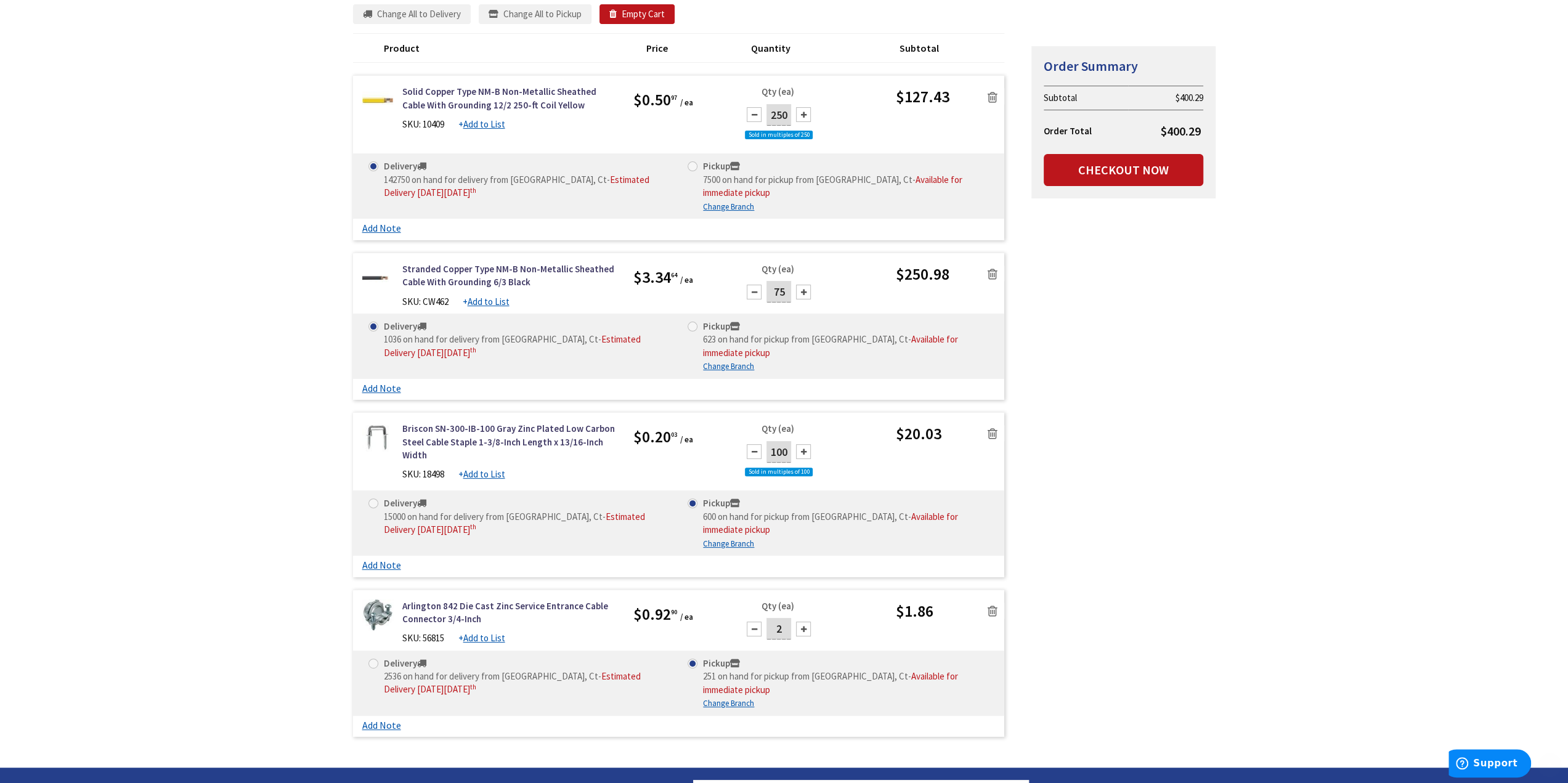
scroll to position [247, 0]
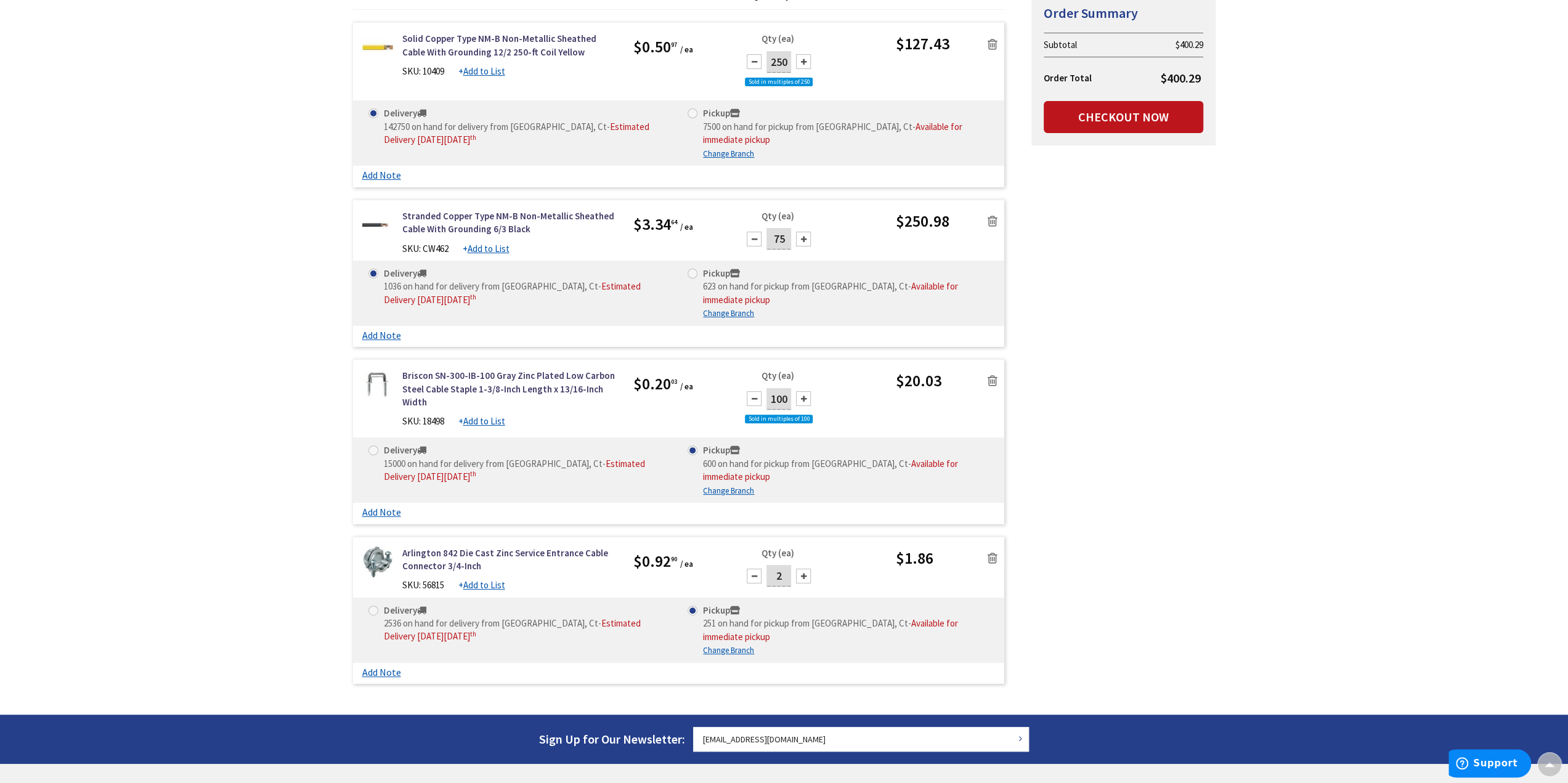
click at [992, 375] on icon at bounding box center [993, 381] width 10 height 13
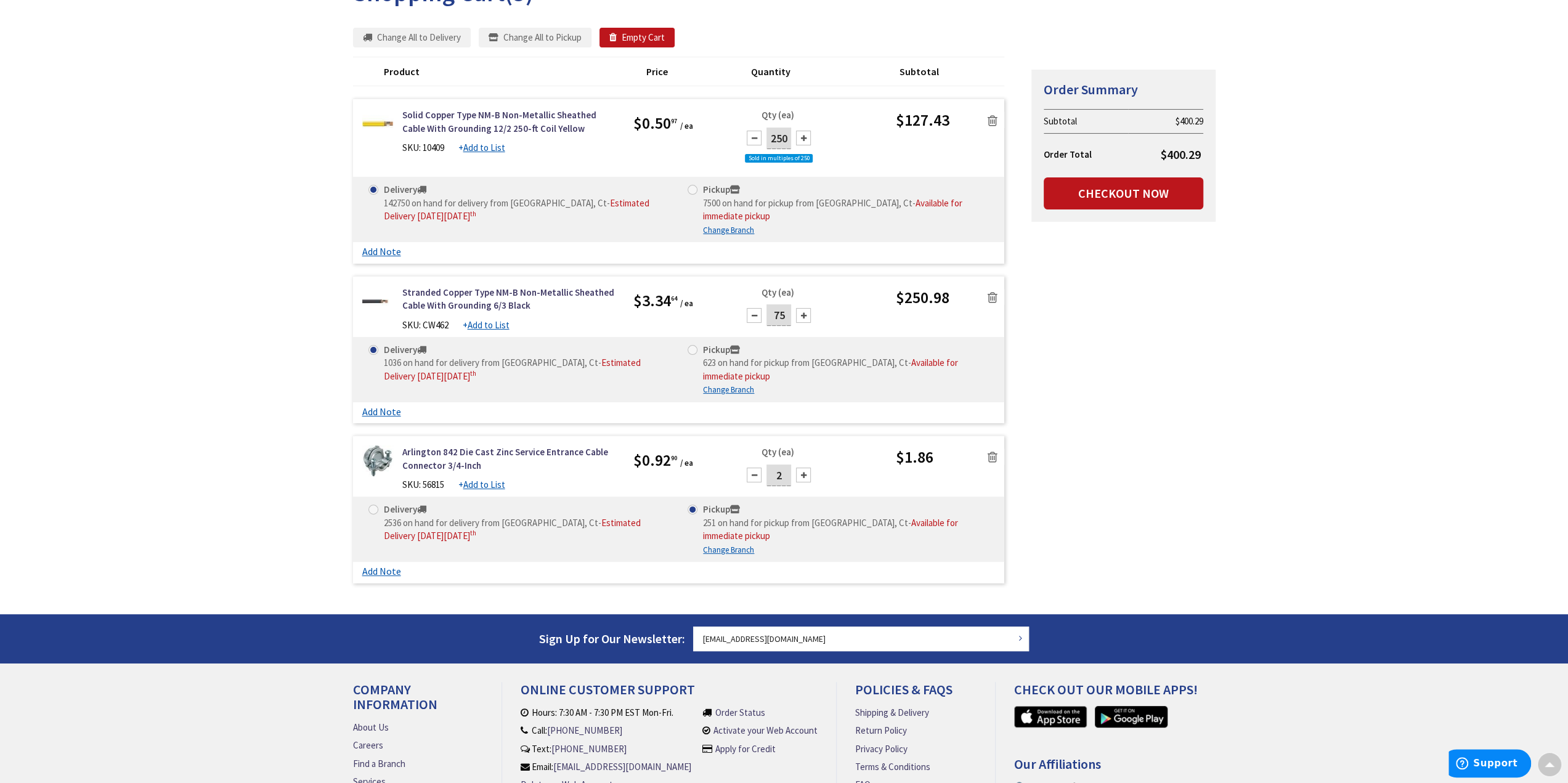
scroll to position [123, 0]
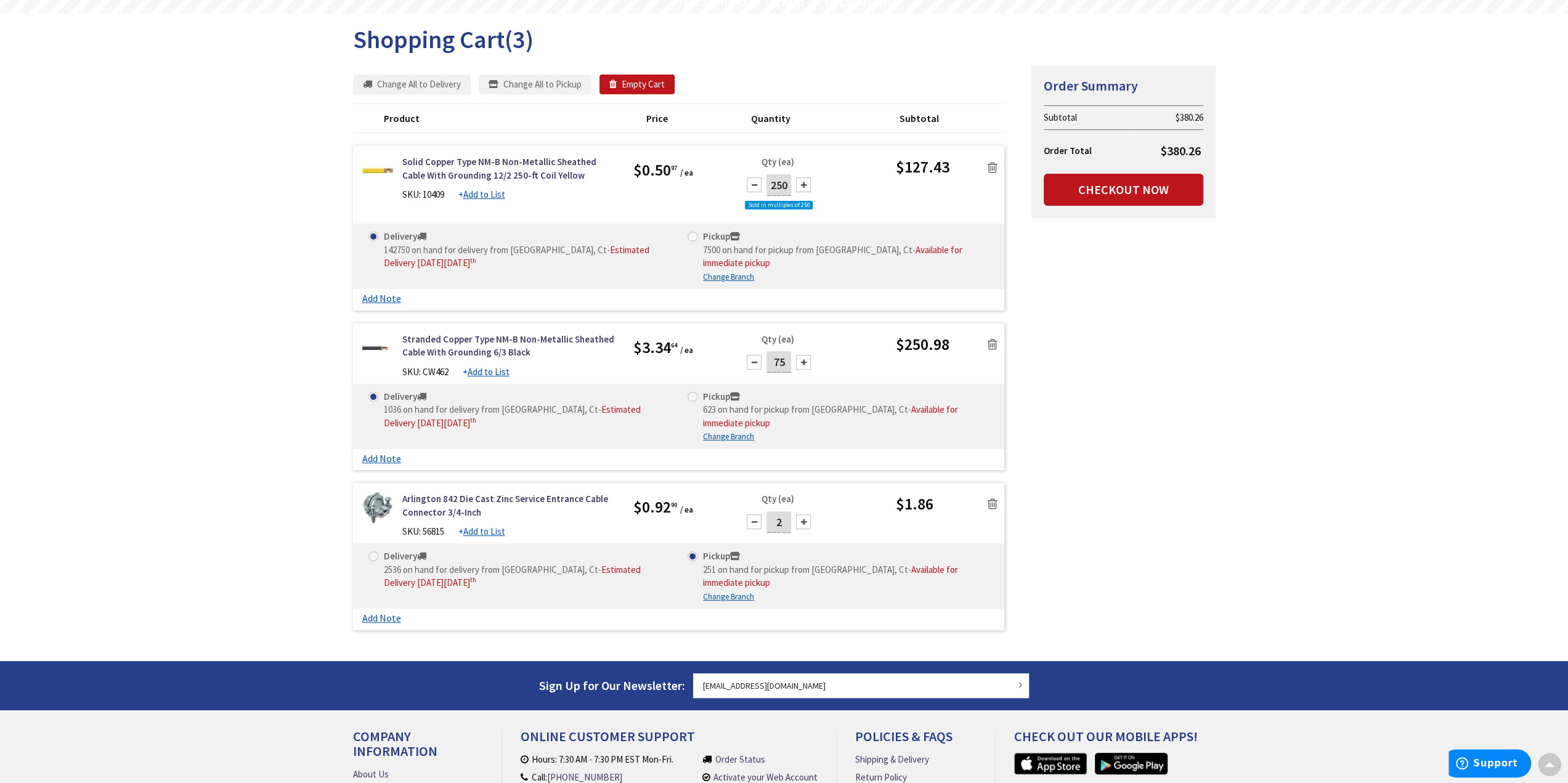
click at [994, 161] on icon at bounding box center [993, 168] width 10 height 13
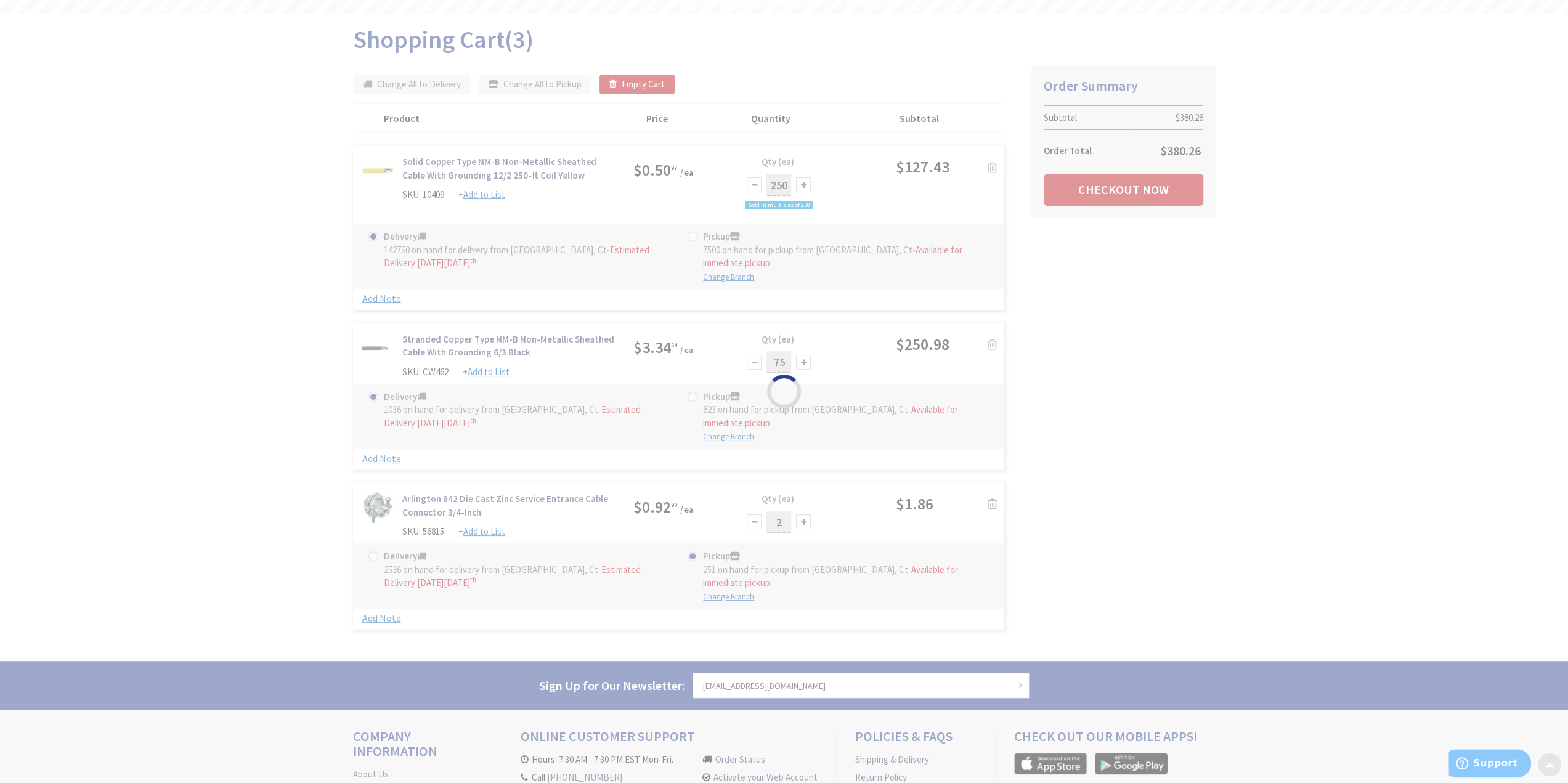
scroll to position [84, 0]
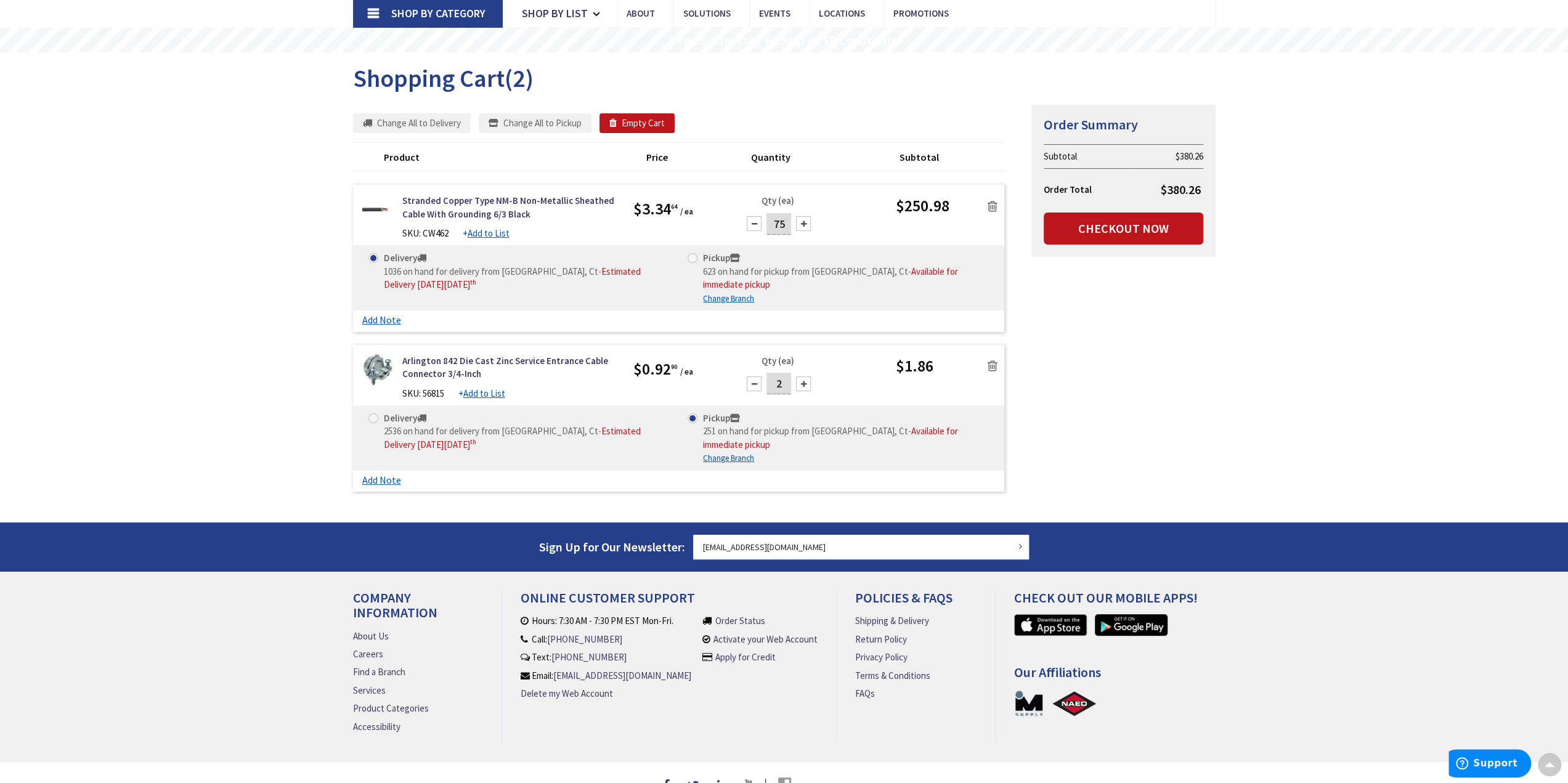
click at [696, 257] on span at bounding box center [692, 258] width 10 height 10
click at [696, 257] on input "Pickup 623 on hand for pickup from [GEOGRAPHIC_DATA], Ct - Available for immedi…" at bounding box center [694, 258] width 8 height 8
radio input "true"
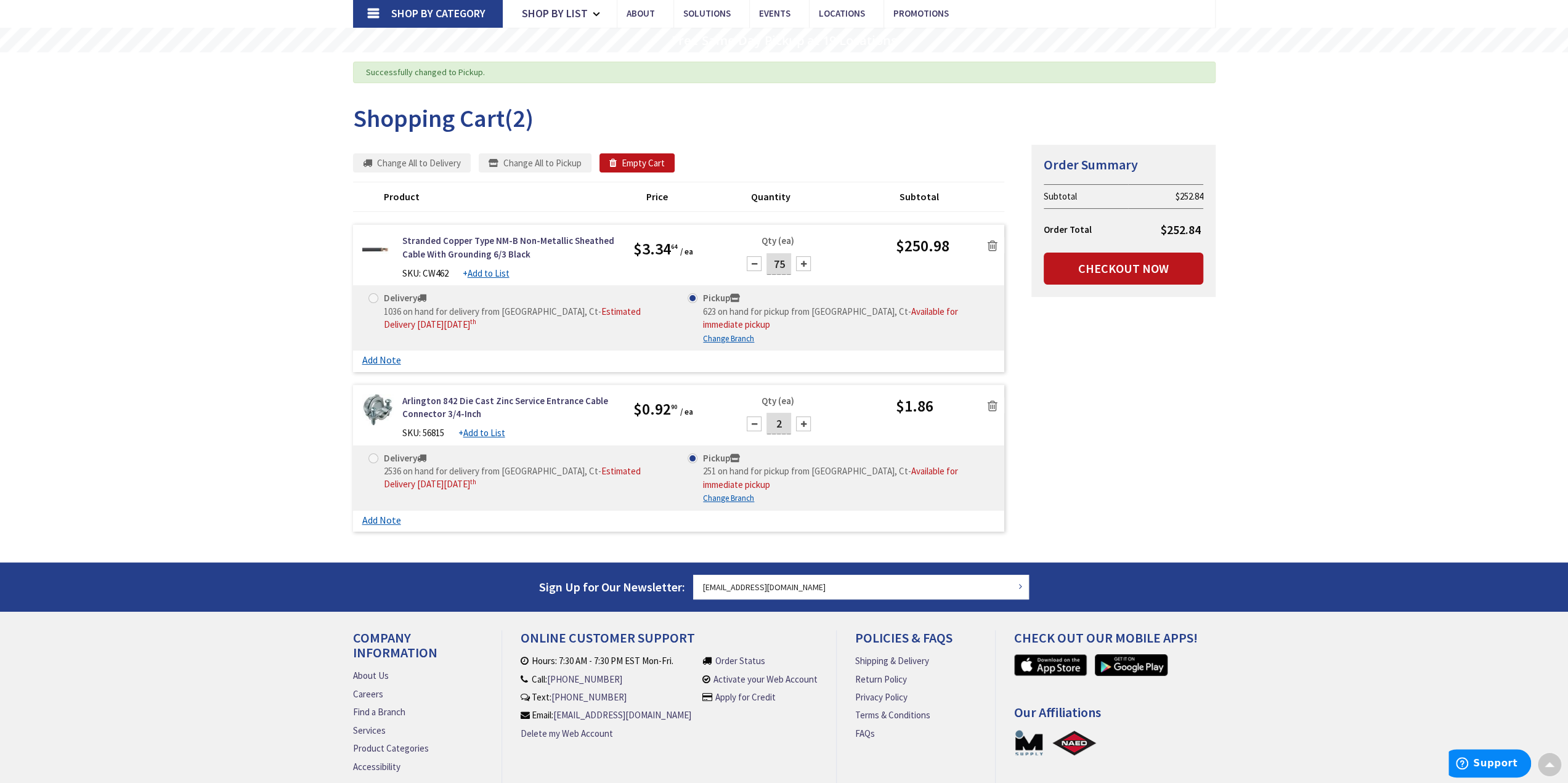
click at [786, 261] on input "75" at bounding box center [779, 264] width 24 height 22
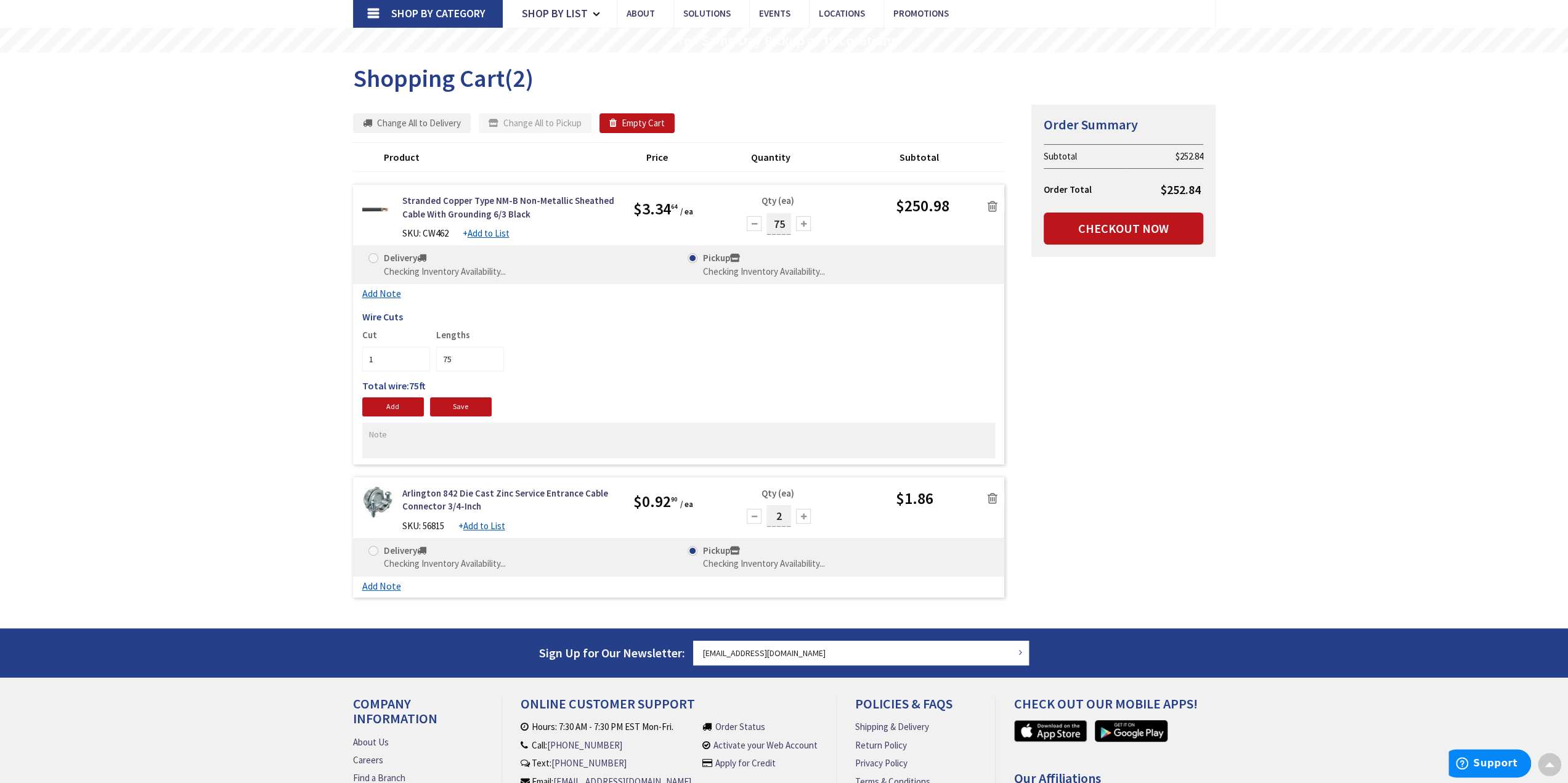
scroll to position [86, 0]
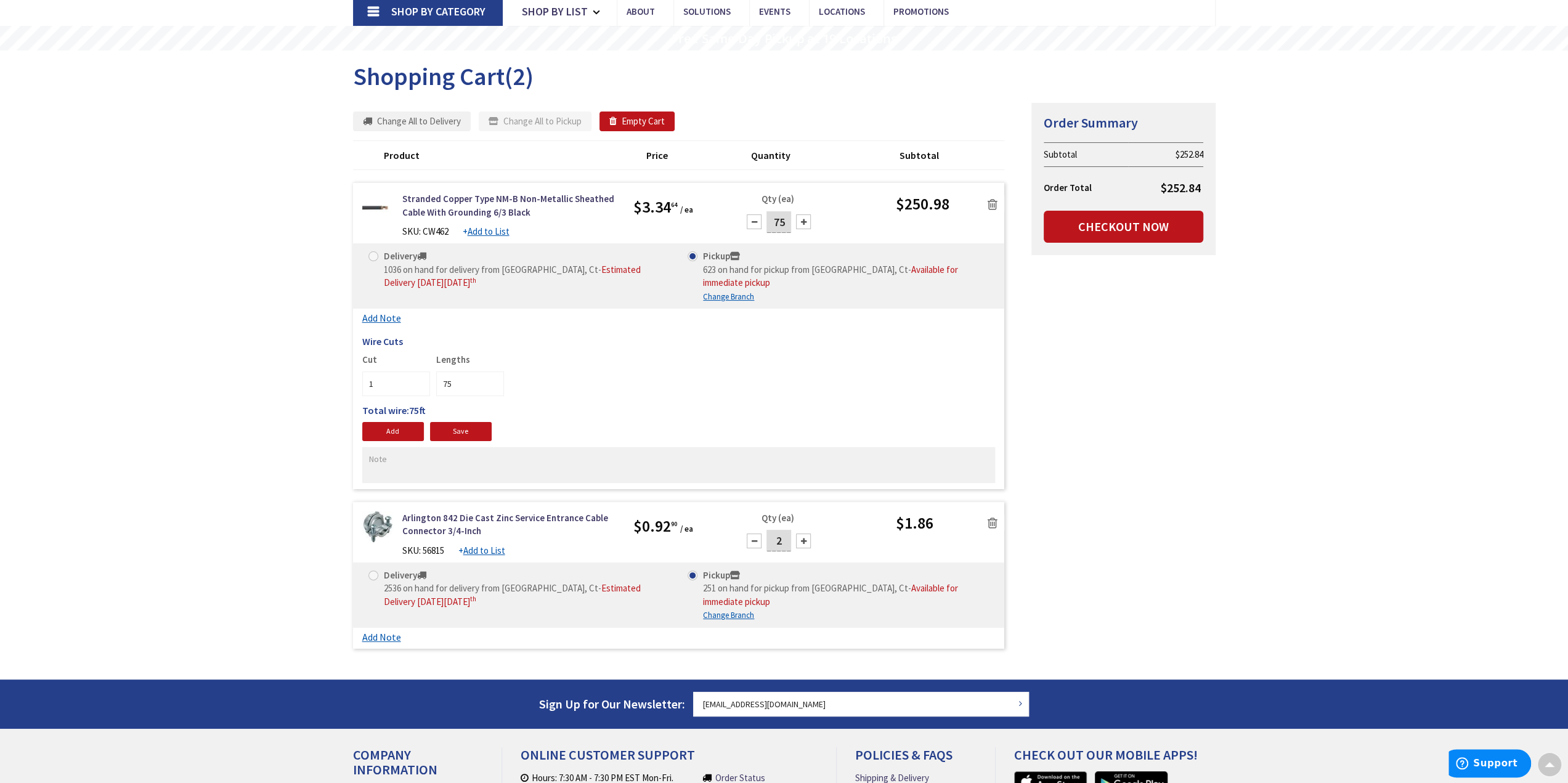
click at [1336, 431] on div "Skip to Content Toggle Nav Search 2 2 2 items Cart My Cart" at bounding box center [784, 452] width 1568 height 1023
click at [758, 220] on div at bounding box center [754, 221] width 15 height 15
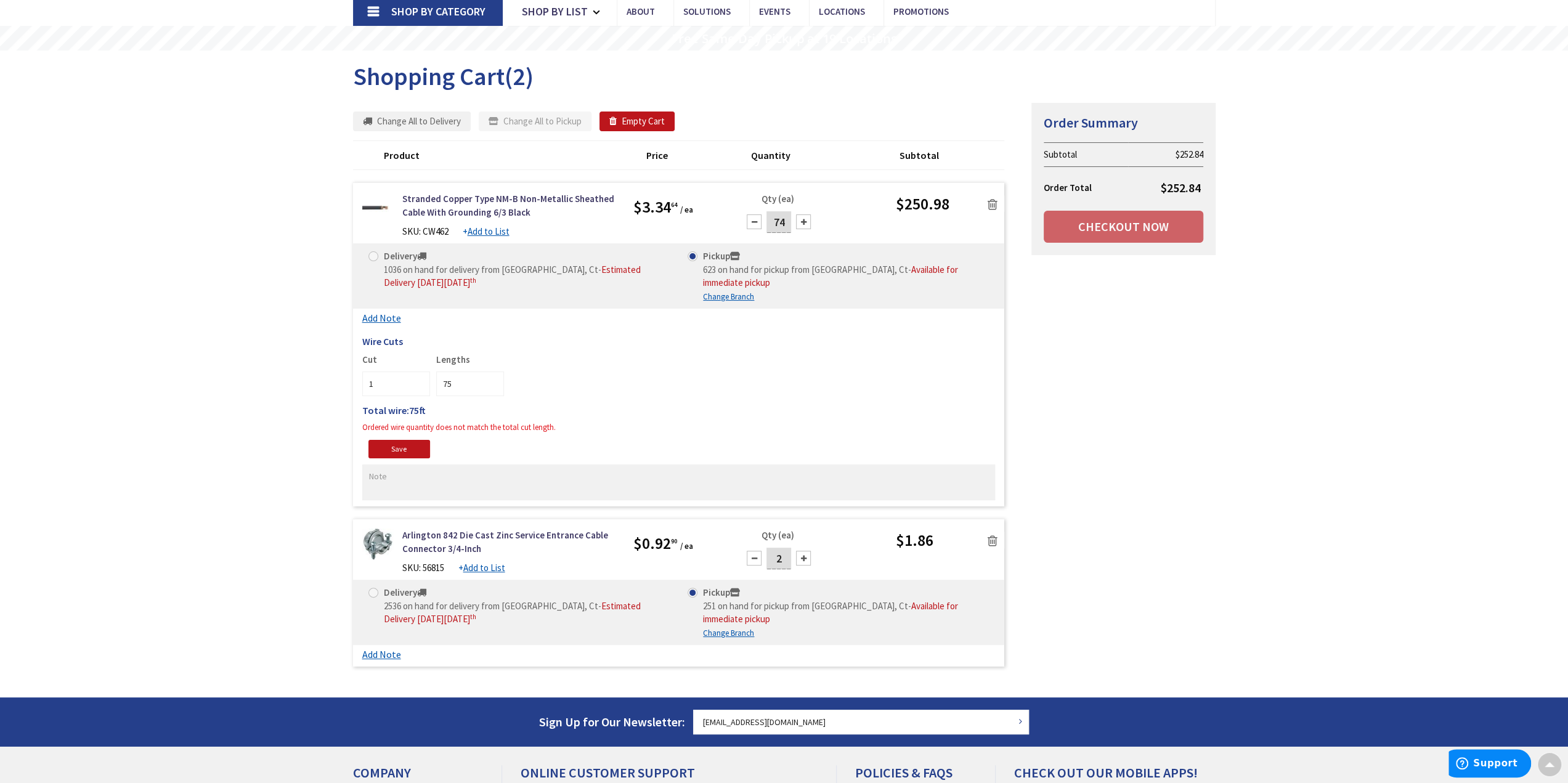
click at [758, 220] on div at bounding box center [754, 221] width 15 height 15
type input "70"
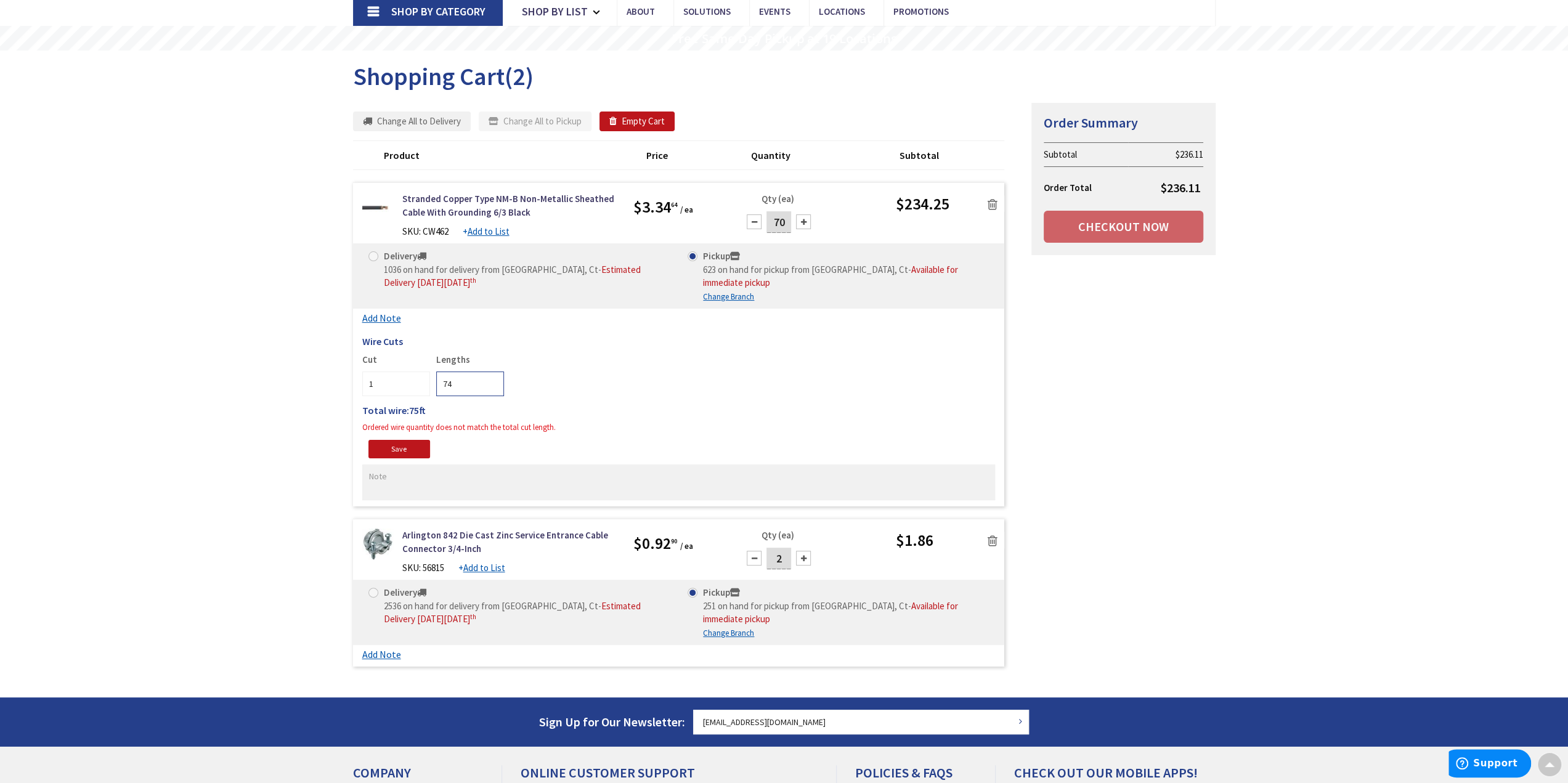
click at [495, 374] on input "74" at bounding box center [470, 383] width 68 height 24
click at [495, 374] on input "73" at bounding box center [470, 383] width 68 height 24
click at [496, 374] on input "72" at bounding box center [470, 383] width 68 height 24
click at [496, 374] on input "71" at bounding box center [470, 383] width 68 height 24
type input "70"
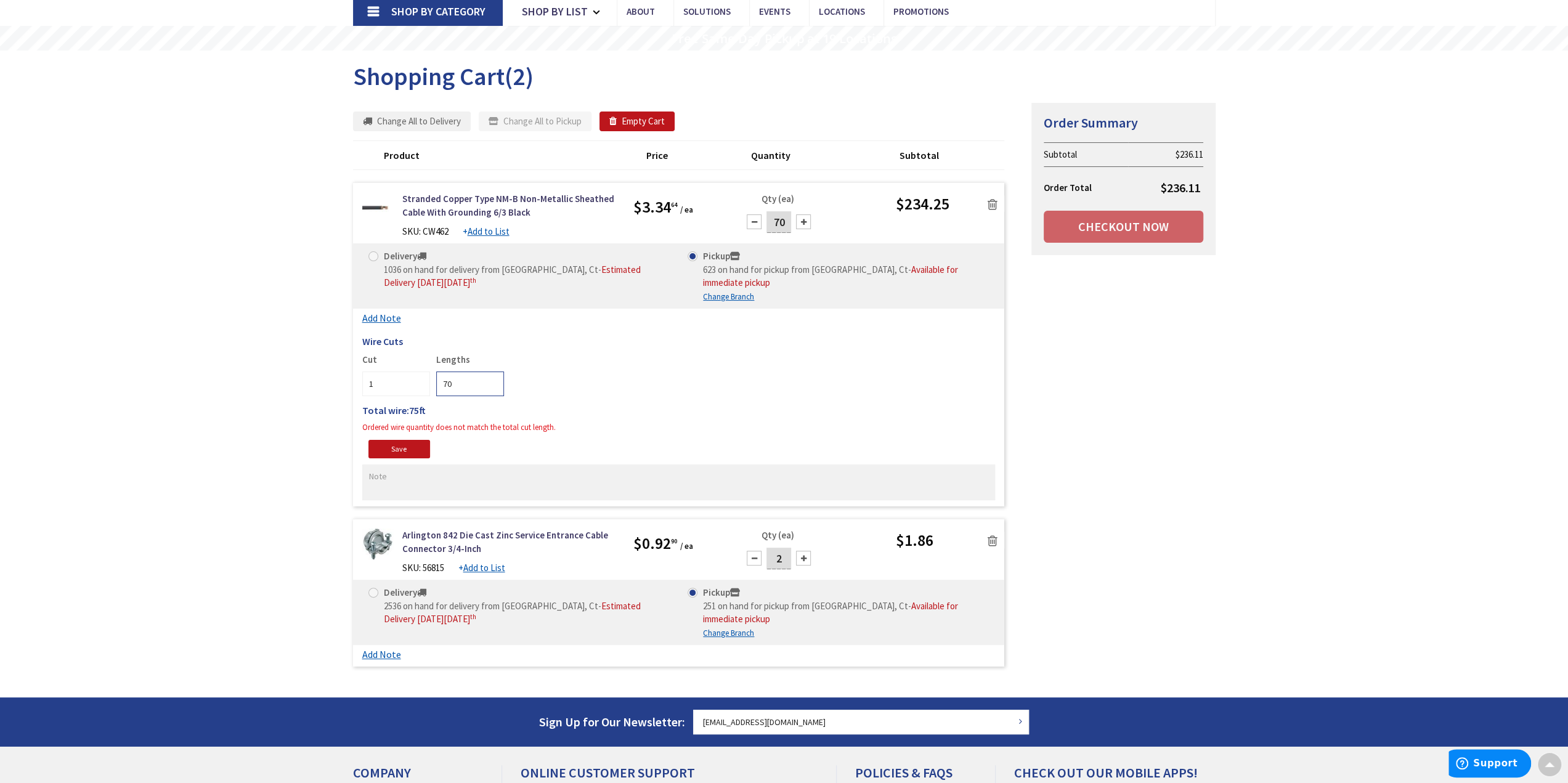
click at [496, 374] on input "70" at bounding box center [470, 383] width 68 height 24
click at [1107, 465] on body "Accessibility Screen-Reader Guide, Feedback, and Issue Reporting | New window L…" at bounding box center [784, 447] width 1568 height 1067
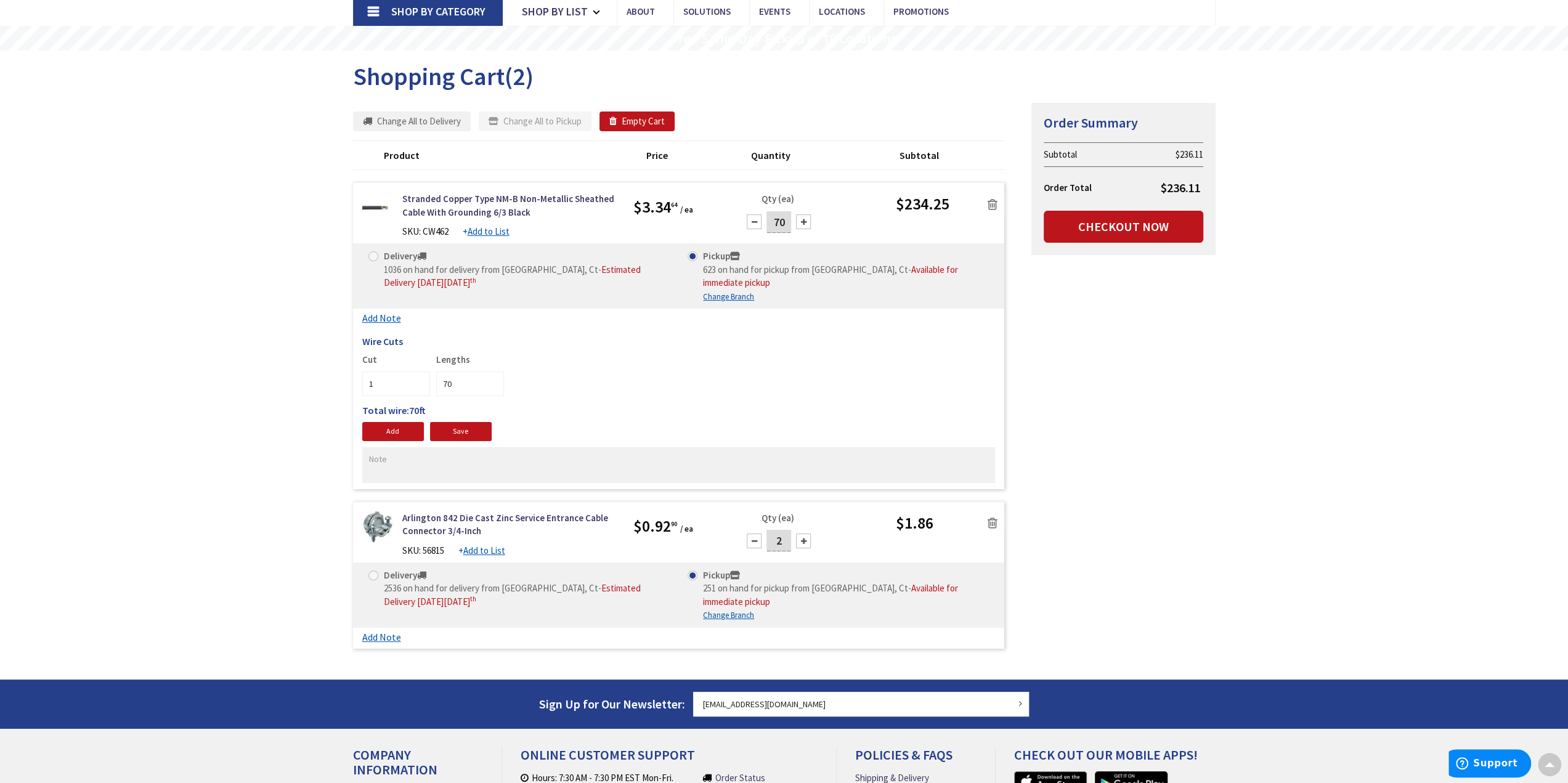
click at [804, 222] on div at bounding box center [803, 221] width 15 height 15
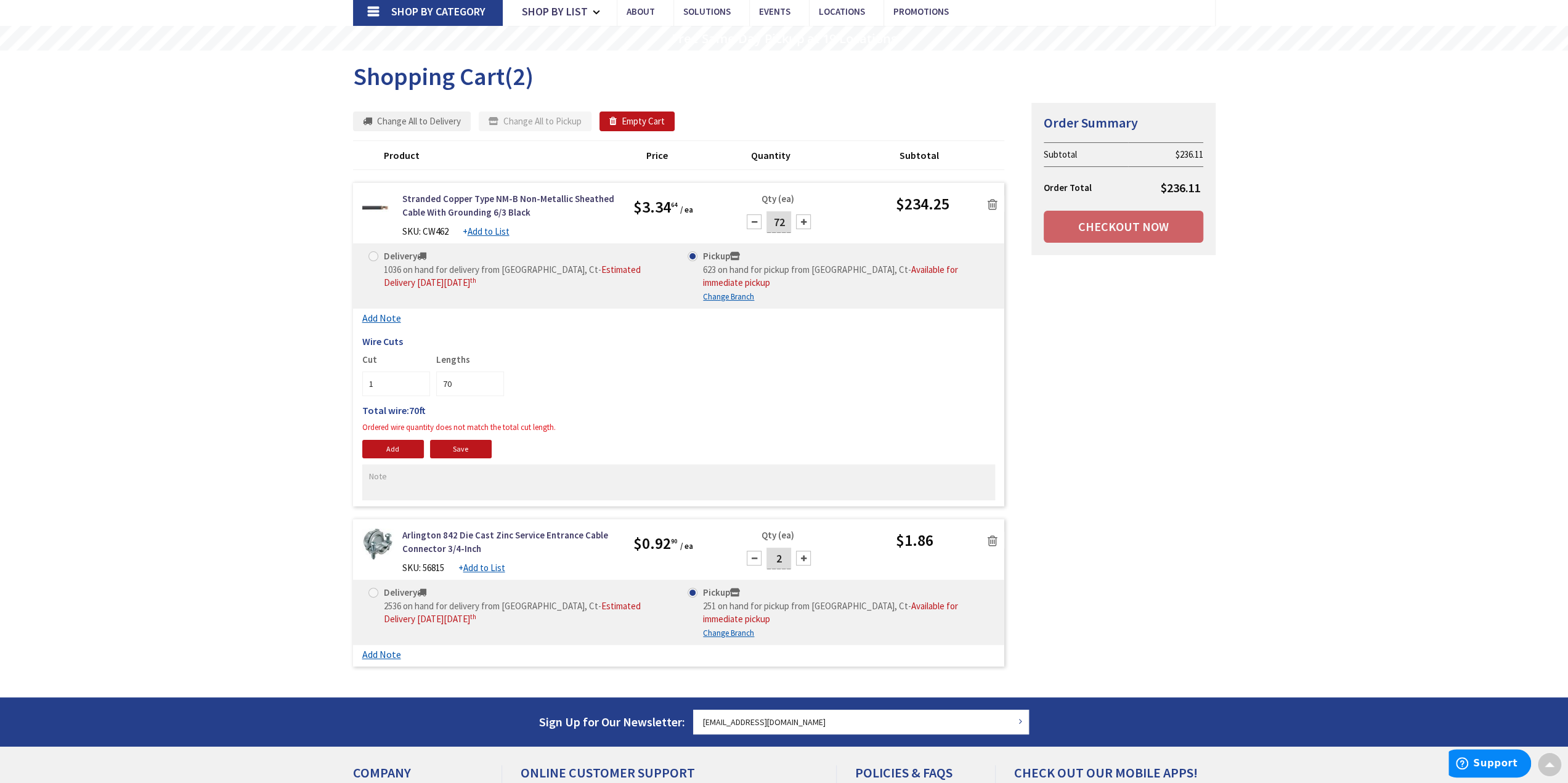
click at [804, 222] on div at bounding box center [803, 221] width 15 height 15
type input "75"
click at [493, 371] on input "71" at bounding box center [470, 383] width 68 height 24
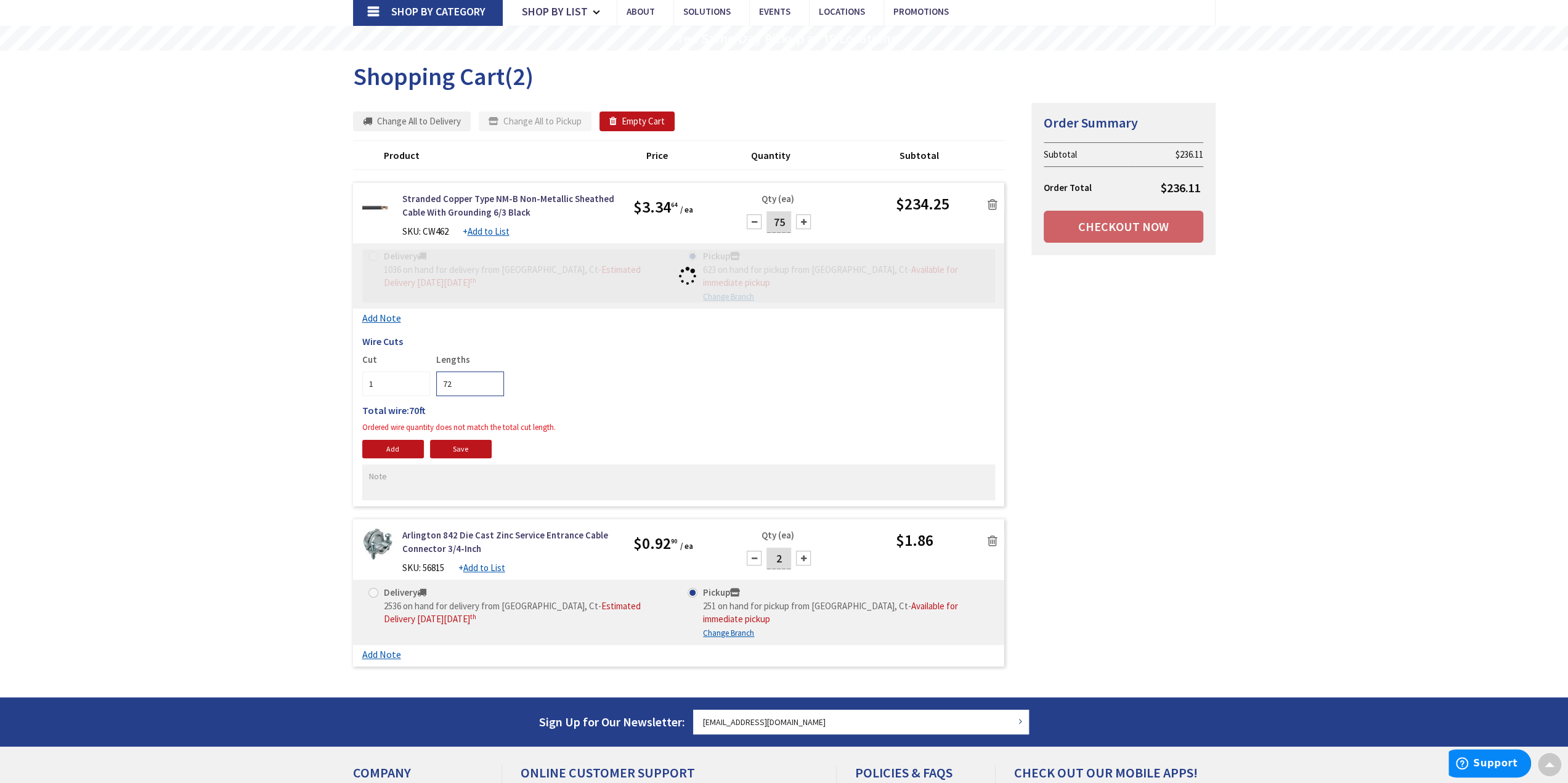
click at [493, 371] on input "72" at bounding box center [470, 383] width 68 height 24
click at [493, 371] on input "73" at bounding box center [470, 383] width 68 height 24
click at [493, 371] on input "74" at bounding box center [470, 383] width 68 height 24
type input "75"
click at [493, 371] on input "75" at bounding box center [470, 383] width 68 height 24
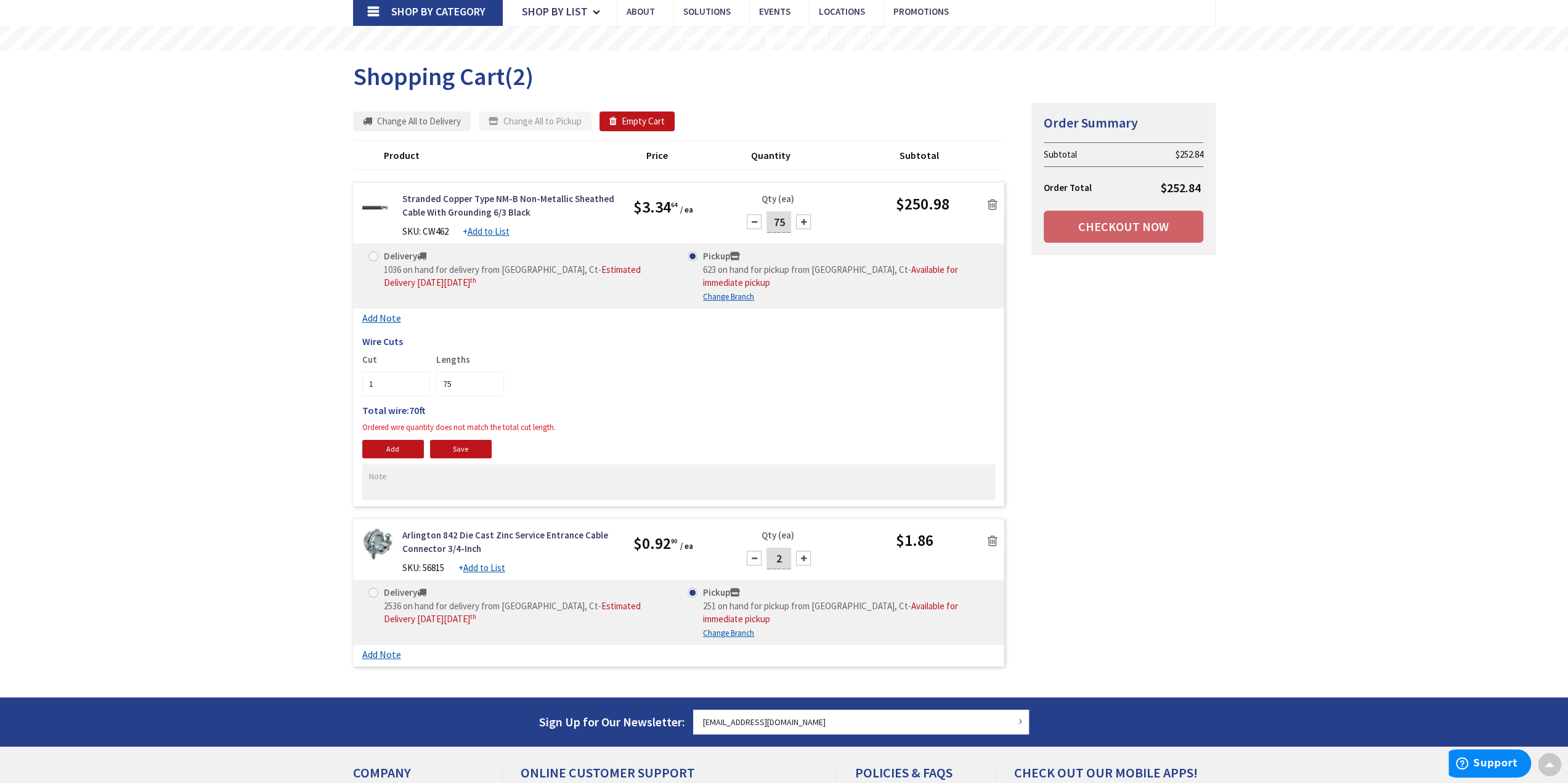
click at [1135, 398] on body "Please wait... Accessibility Screen-Reader Guide, Feedback, and Issue Reporting…" at bounding box center [784, 447] width 1568 height 1067
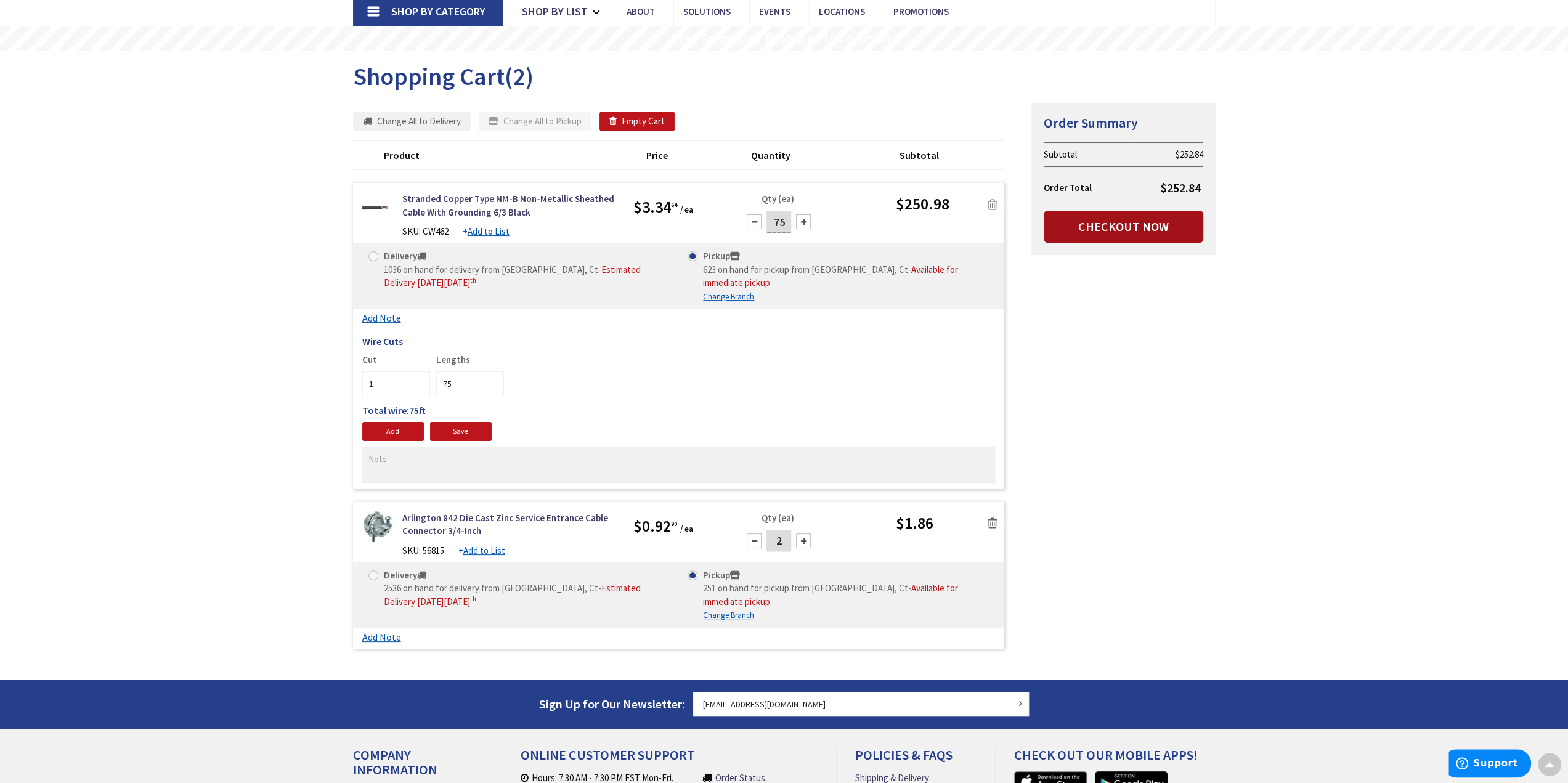
click at [1111, 226] on link "Checkout Now" at bounding box center [1123, 226] width 160 height 32
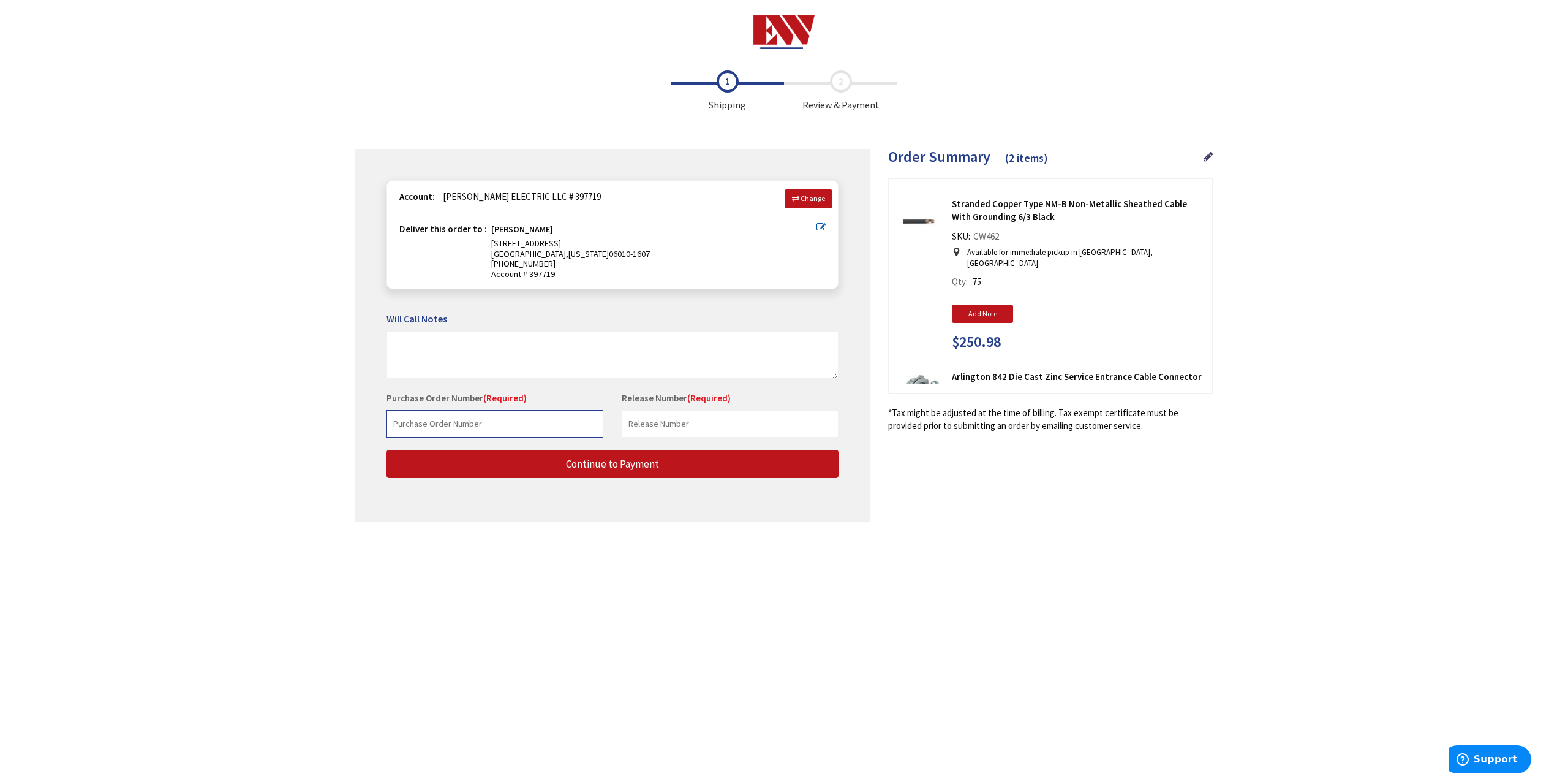
click at [511, 422] on input "text" at bounding box center [494, 423] width 217 height 28
type input "allentown"
click at [699, 424] on input "text" at bounding box center [730, 423] width 217 height 28
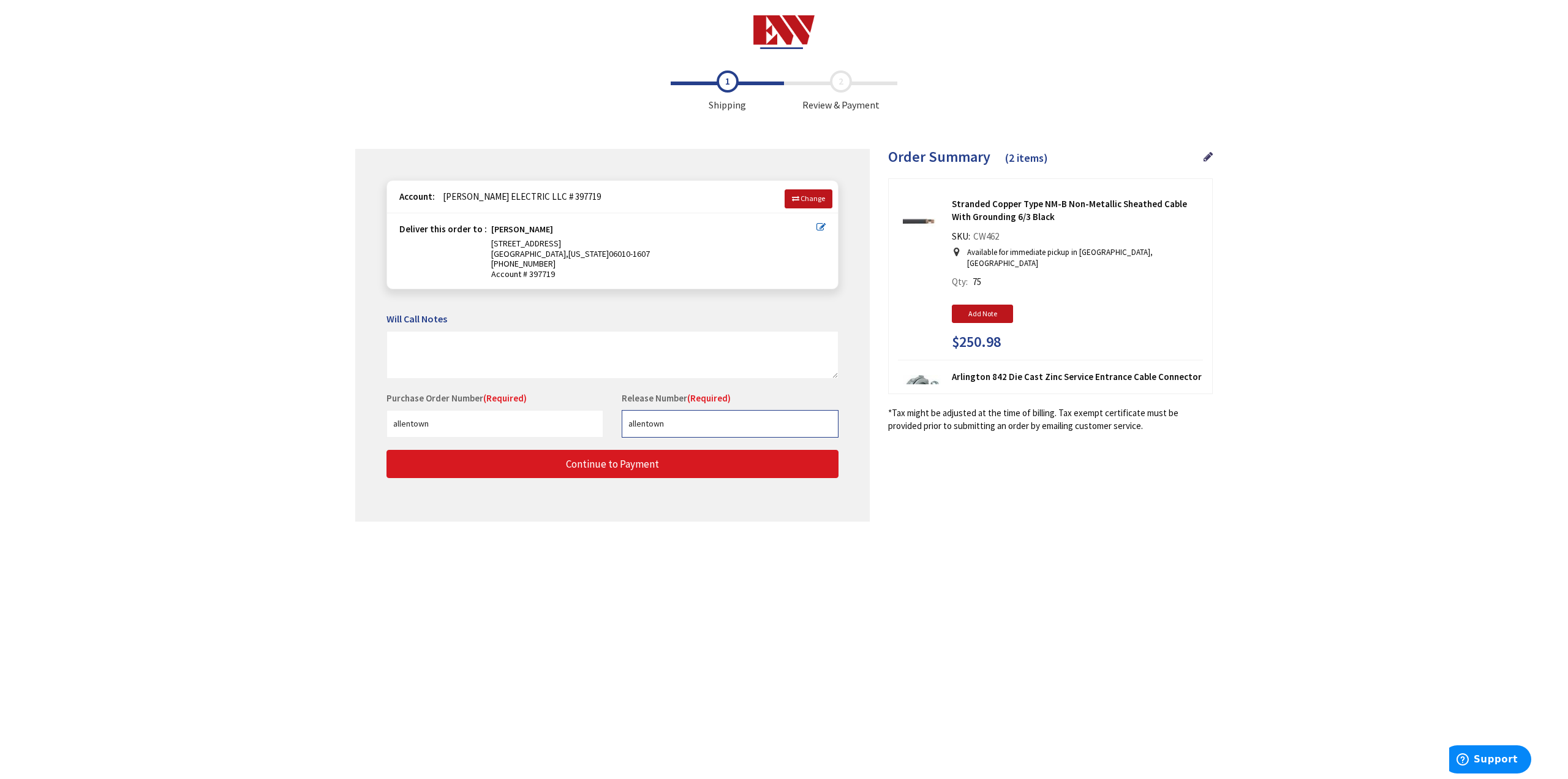
type input "allentown"
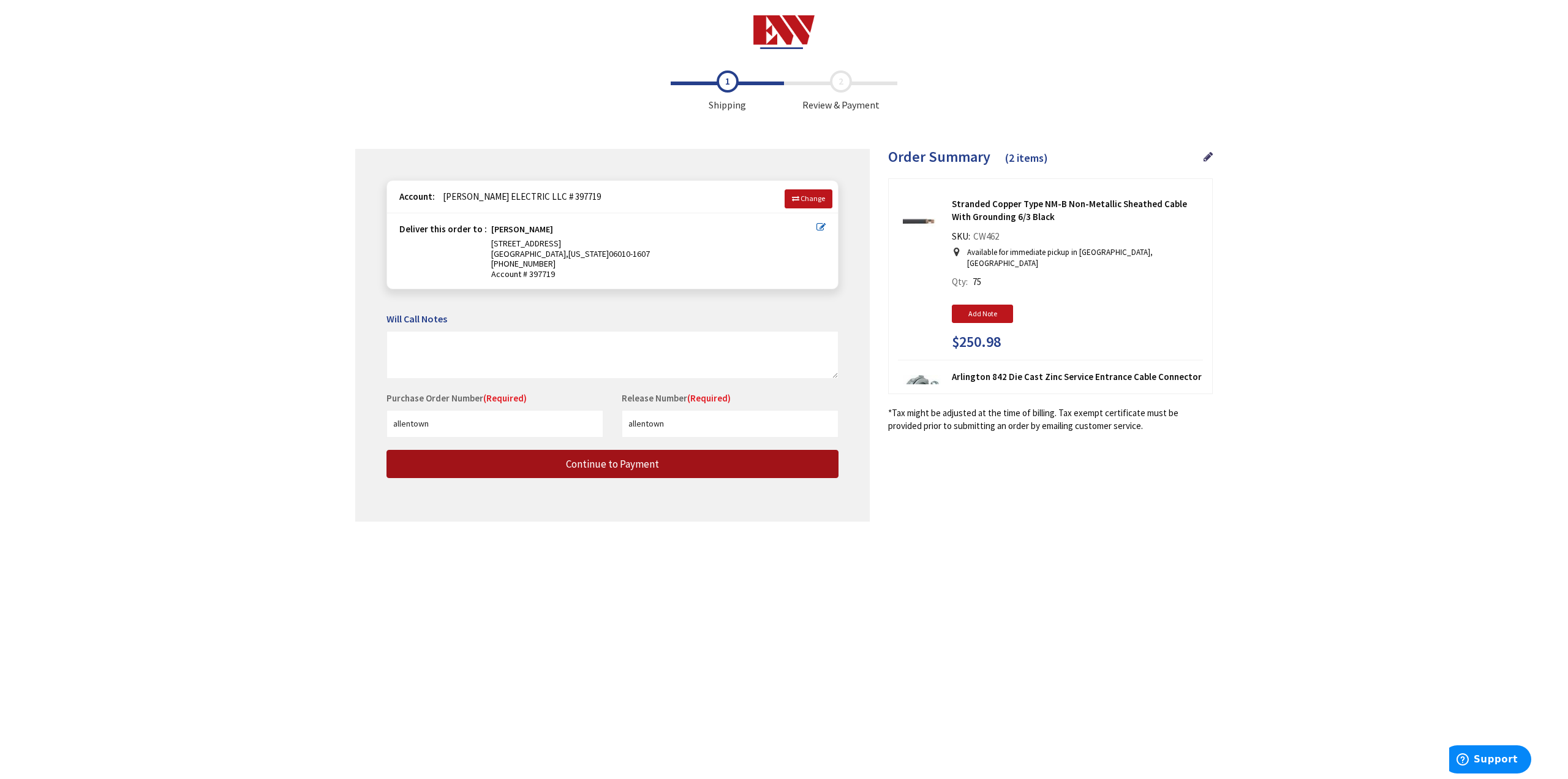
click at [678, 468] on button "Continue to Payment" at bounding box center [612, 464] width 452 height 29
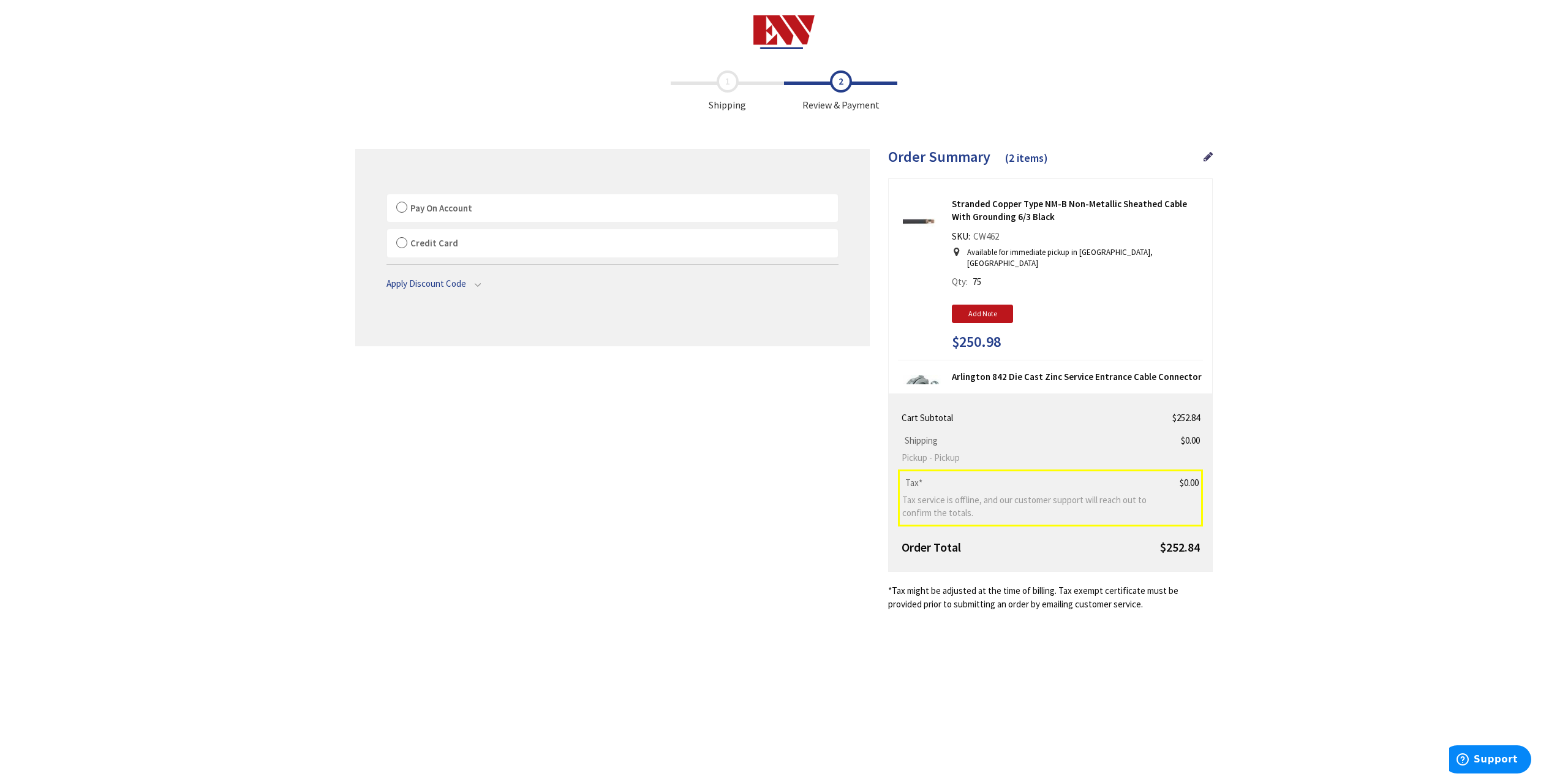
click at [459, 209] on span "Pay On Account" at bounding box center [441, 208] width 62 height 12
click at [400, 203] on label "Pay On Account" at bounding box center [613, 208] width 451 height 28
click at [387, 197] on input "Pay On Account" at bounding box center [387, 197] width 0 height 0
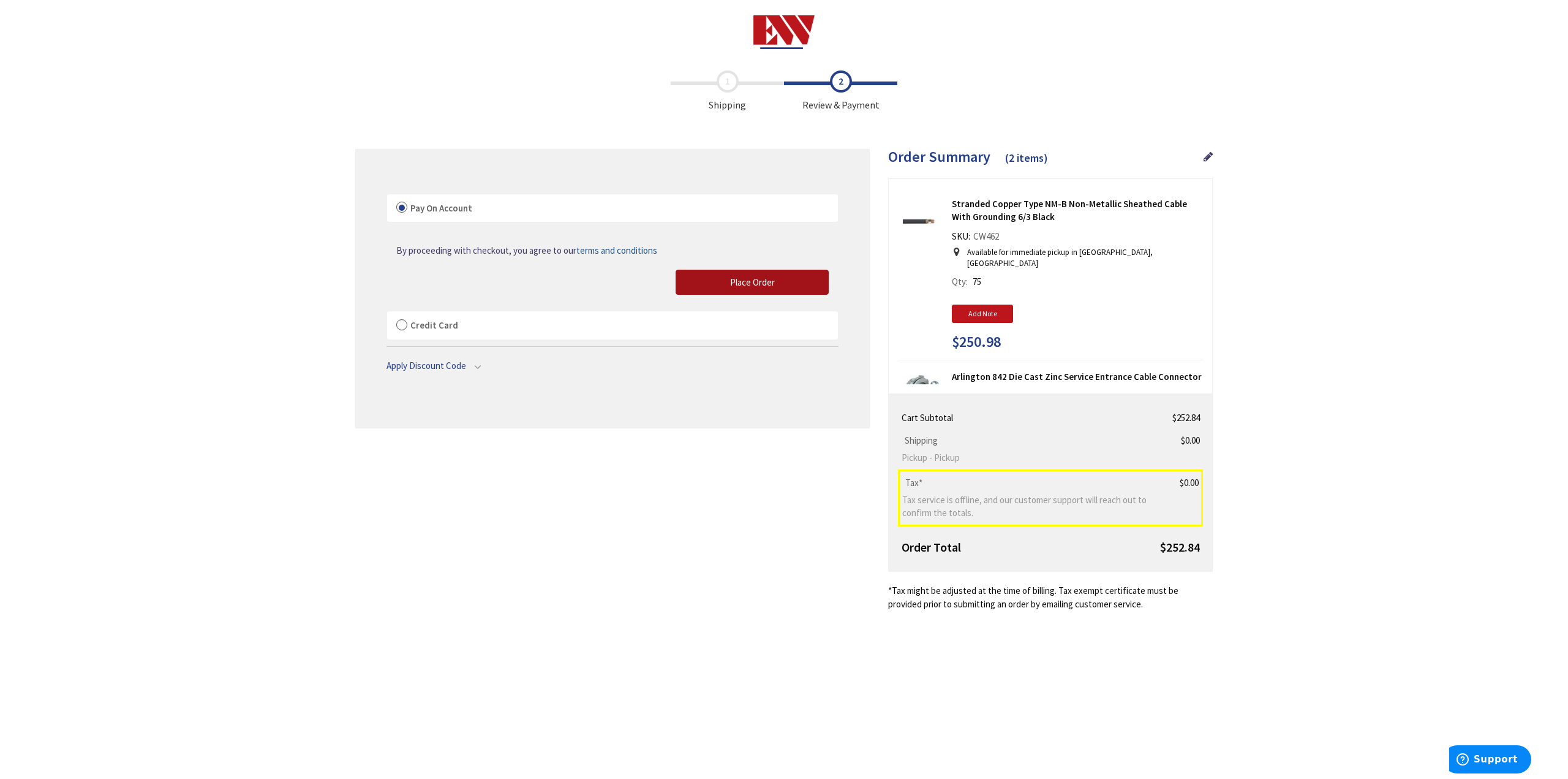
click at [717, 283] on button "Place Order" at bounding box center [752, 283] width 153 height 26
